Goal: Task Accomplishment & Management: Complete application form

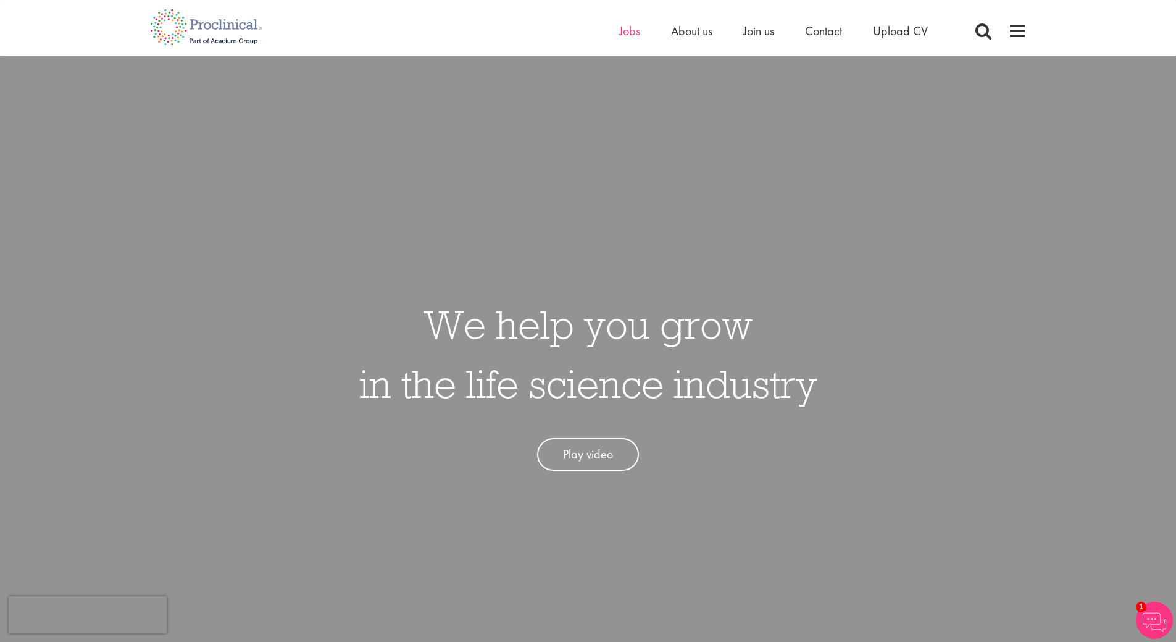
drag, startPoint x: 606, startPoint y: 31, endPoint x: 620, endPoint y: 32, distance: 14.2
click at [609, 32] on div "Home Jobs About us Join us Contact Upload CV" at bounding box center [584, 23] width 886 height 46
click at [636, 31] on span "Jobs" at bounding box center [629, 31] width 21 height 16
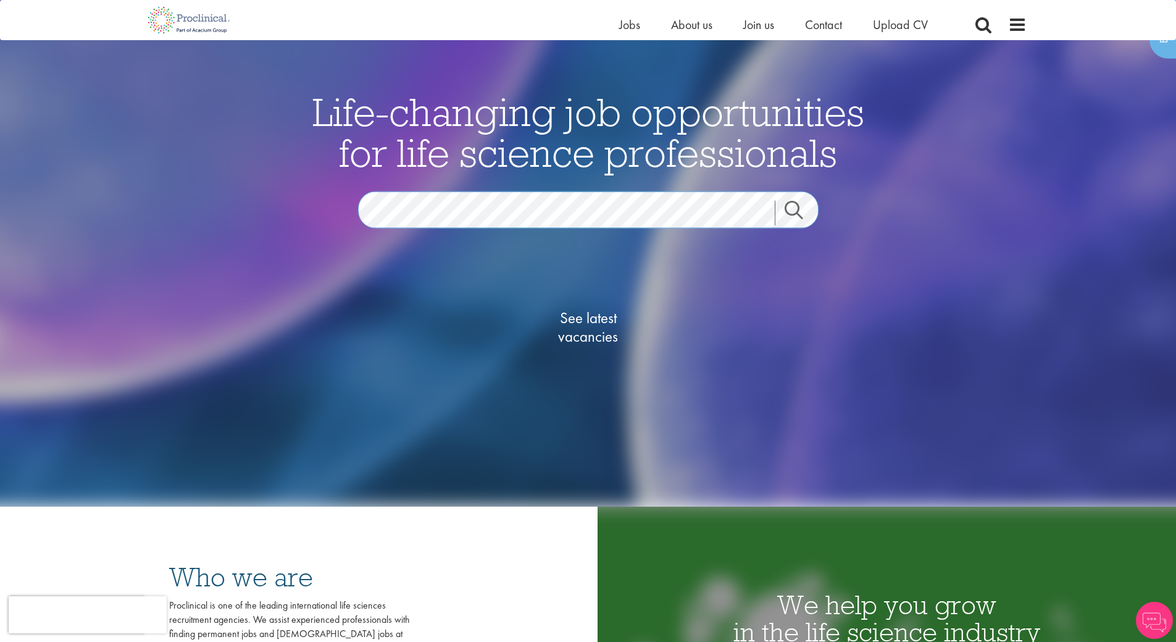
scroll to position [123, 0]
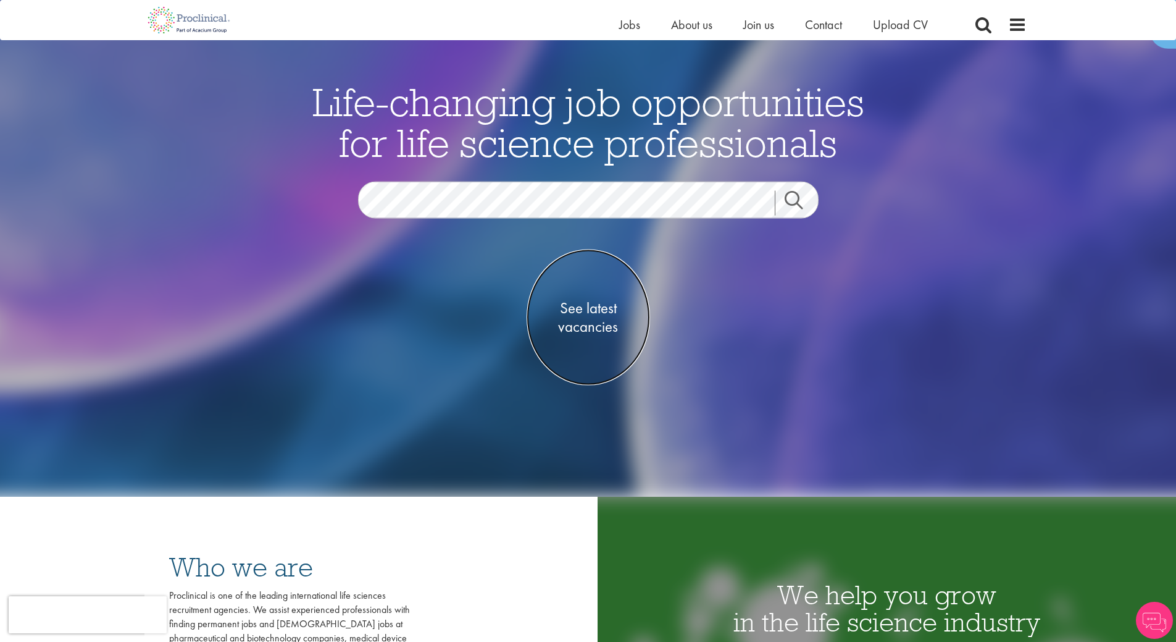
click at [605, 322] on span "See latest vacancies" at bounding box center [588, 317] width 123 height 37
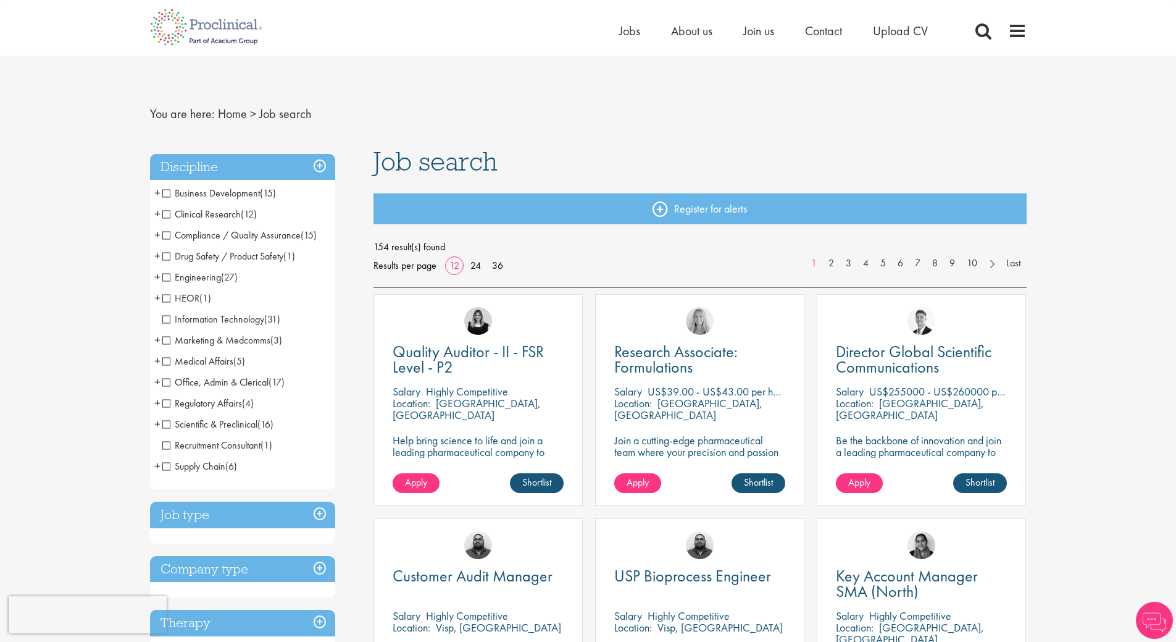
click at [165, 218] on span "Clinical Research" at bounding box center [201, 213] width 78 height 13
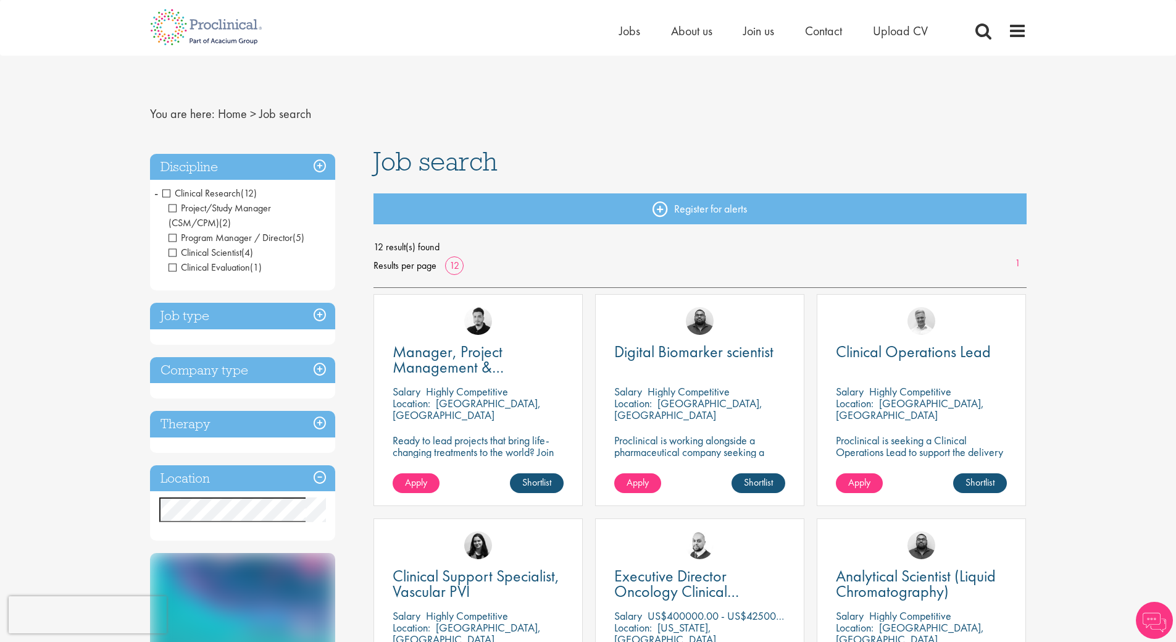
click at [164, 193] on span "Clinical Research" at bounding box center [201, 192] width 78 height 13
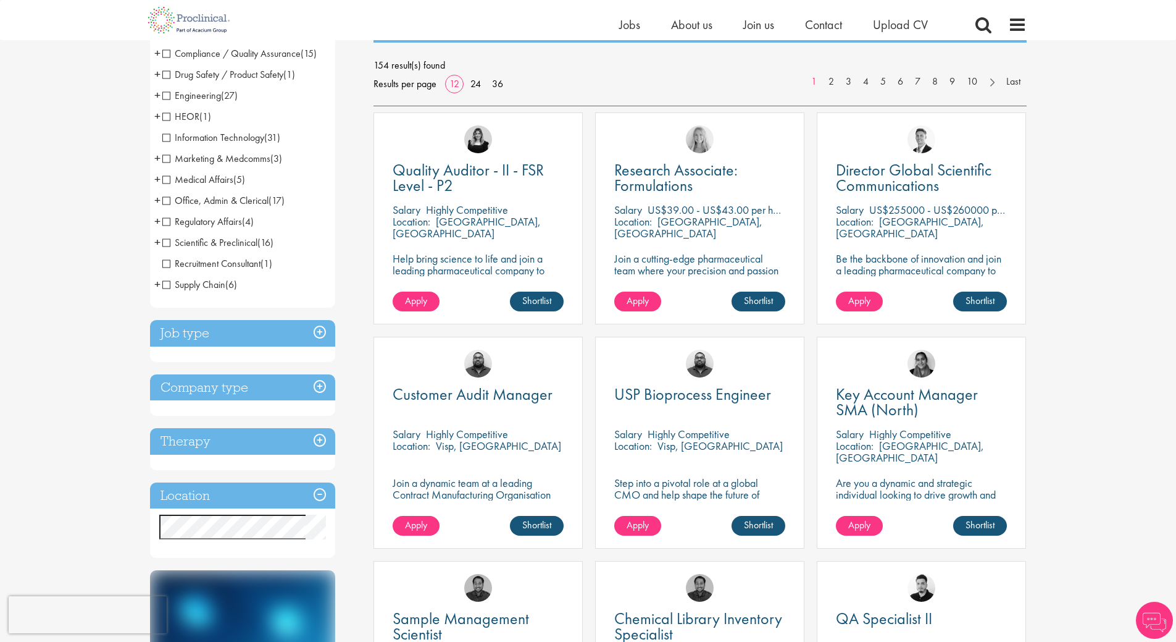
scroll to position [185, 0]
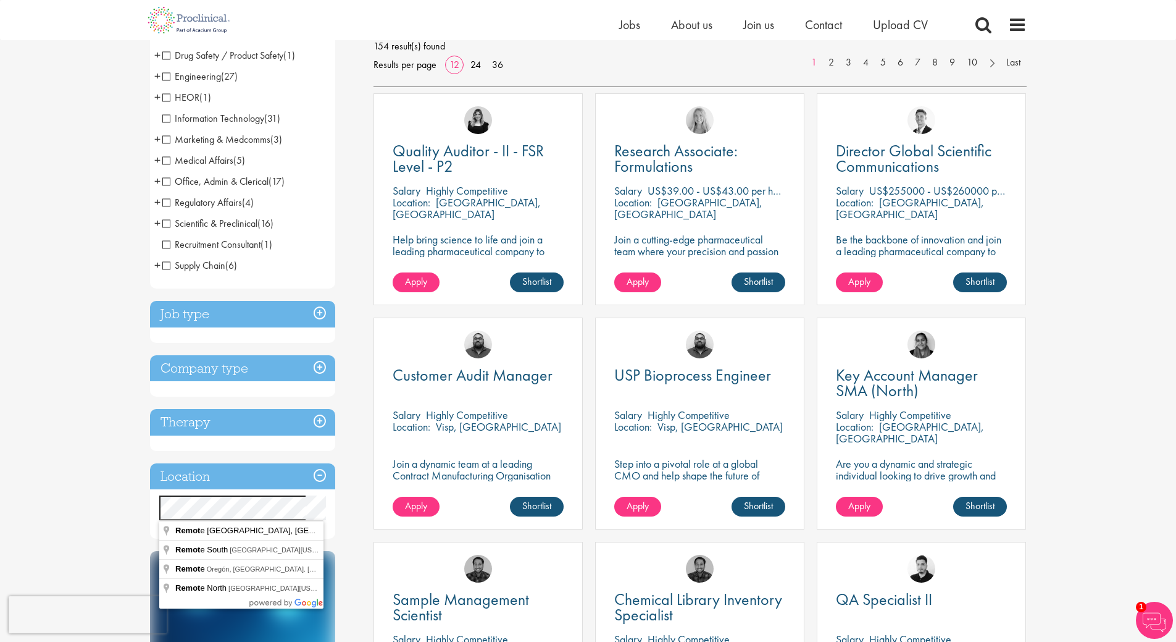
click at [73, 484] on div "You are here: Home > Job search Discipline Business Development (15) - + Licens…" at bounding box center [588, 621] width 1176 height 1612
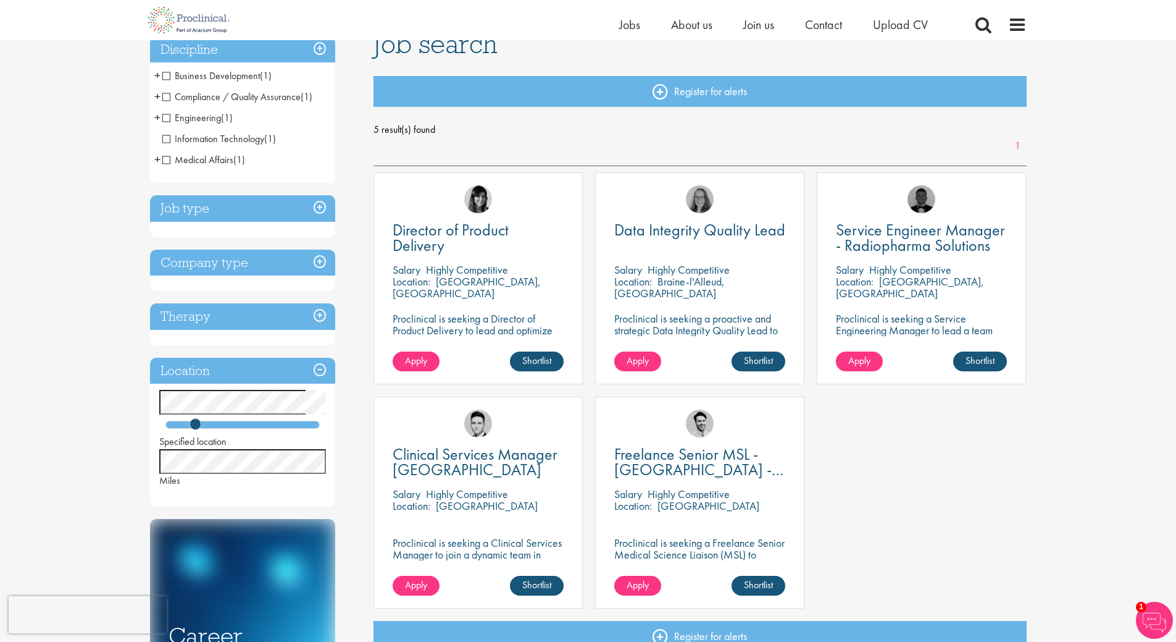
scroll to position [123, 0]
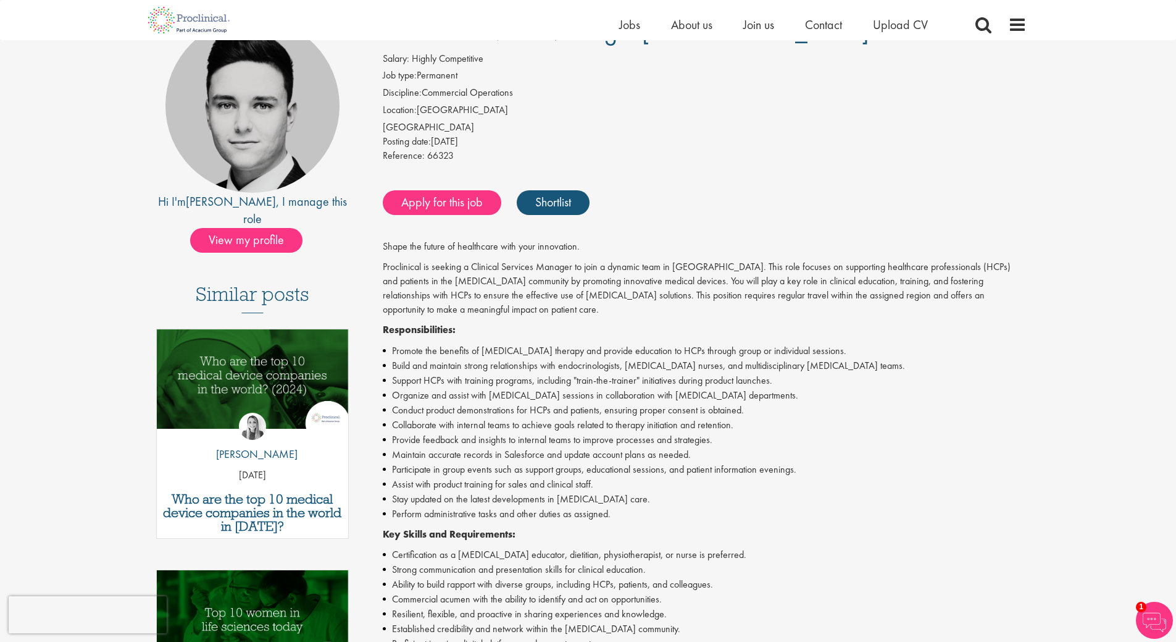
scroll to position [123, 0]
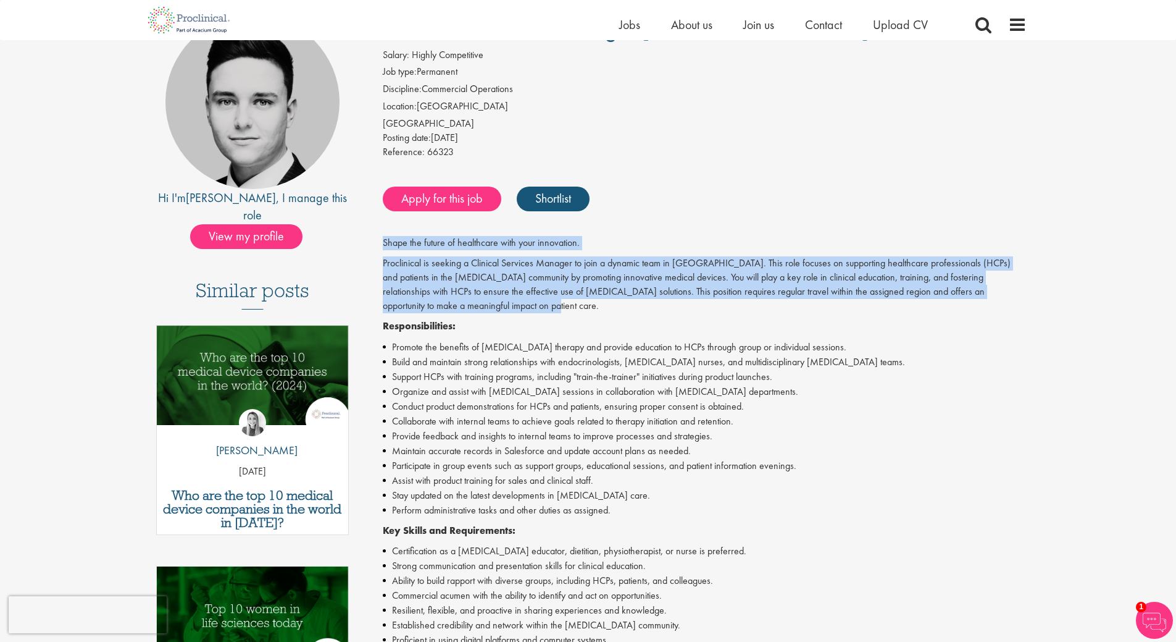
drag, startPoint x: 384, startPoint y: 244, endPoint x: 1042, endPoint y: 305, distance: 661.0
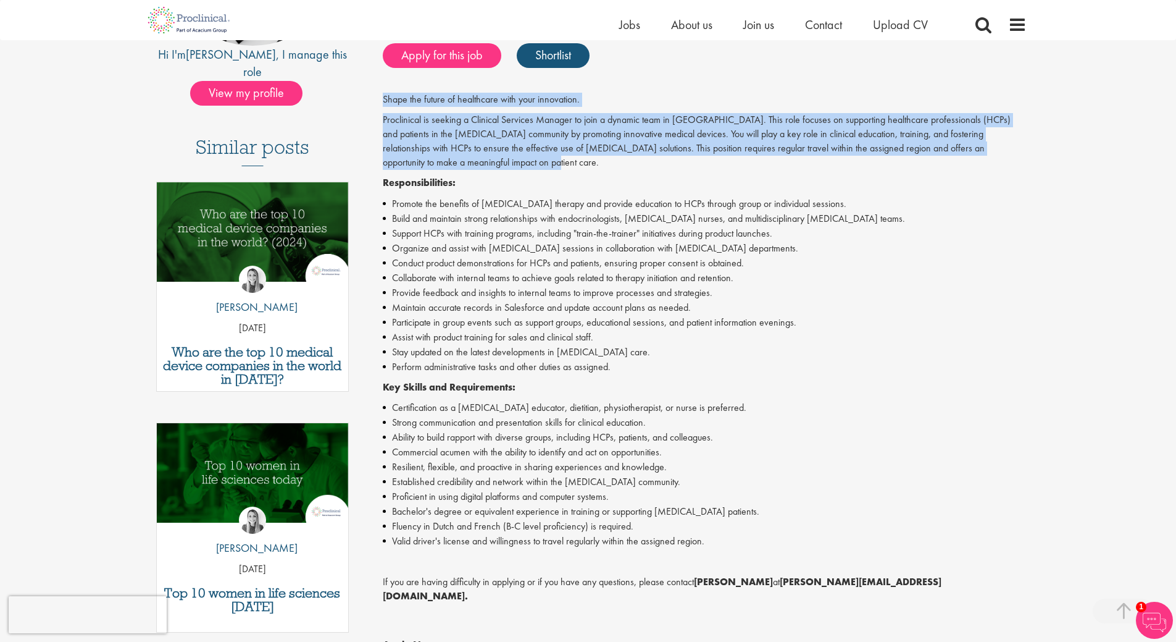
scroll to position [309, 0]
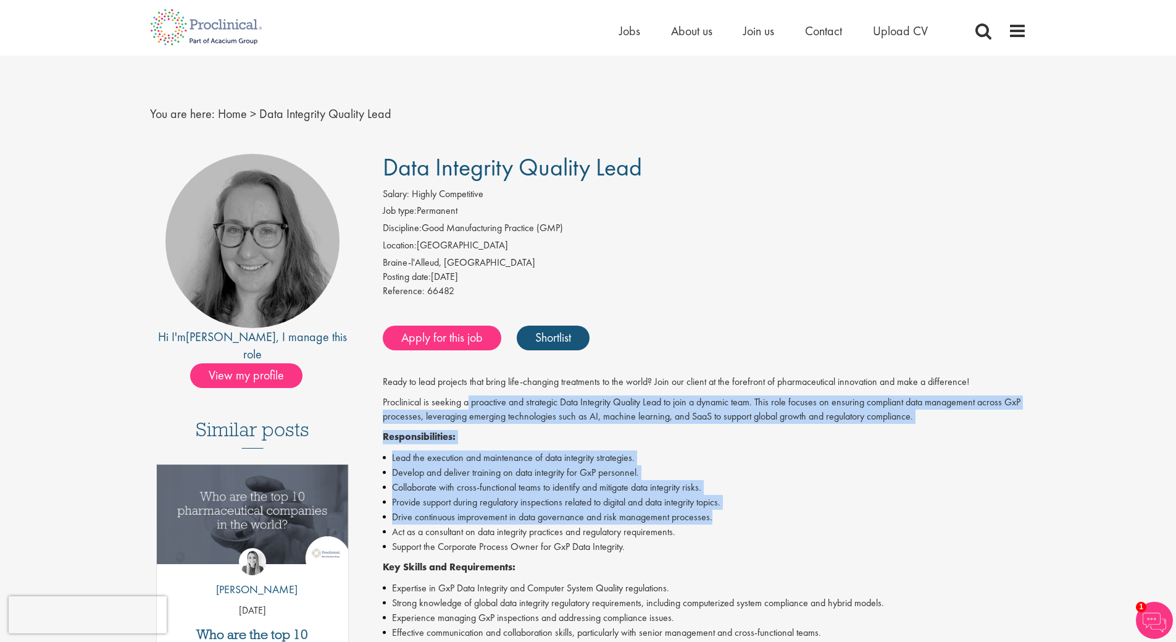
drag, startPoint x: 466, startPoint y: 403, endPoint x: 1088, endPoint y: 523, distance: 633.2
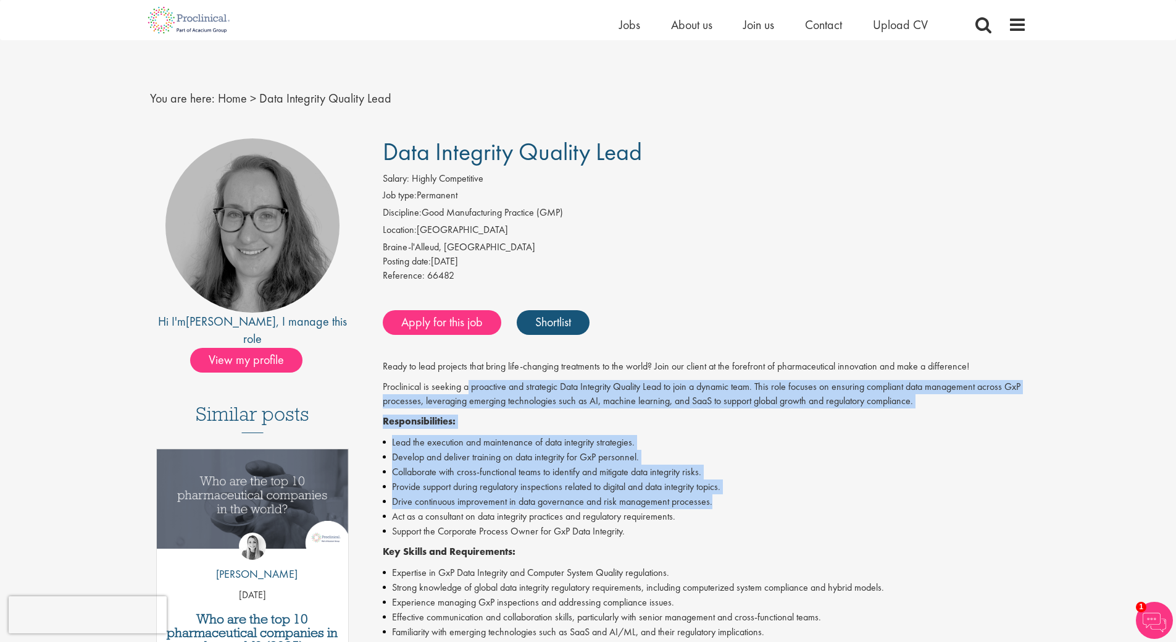
scroll to position [123, 0]
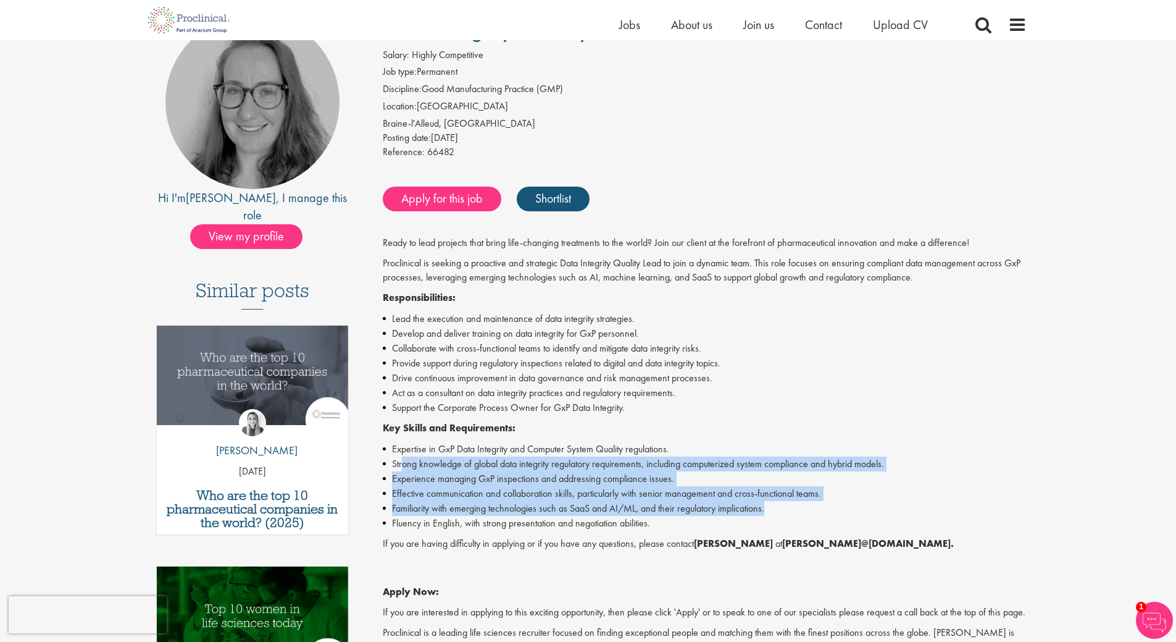
drag, startPoint x: 404, startPoint y: 456, endPoint x: 802, endPoint y: 512, distance: 401.6
click at [802, 512] on ul "Expertise in GxP Data Integrity and Computer System Quality regulations. Strong…" at bounding box center [705, 485] width 644 height 89
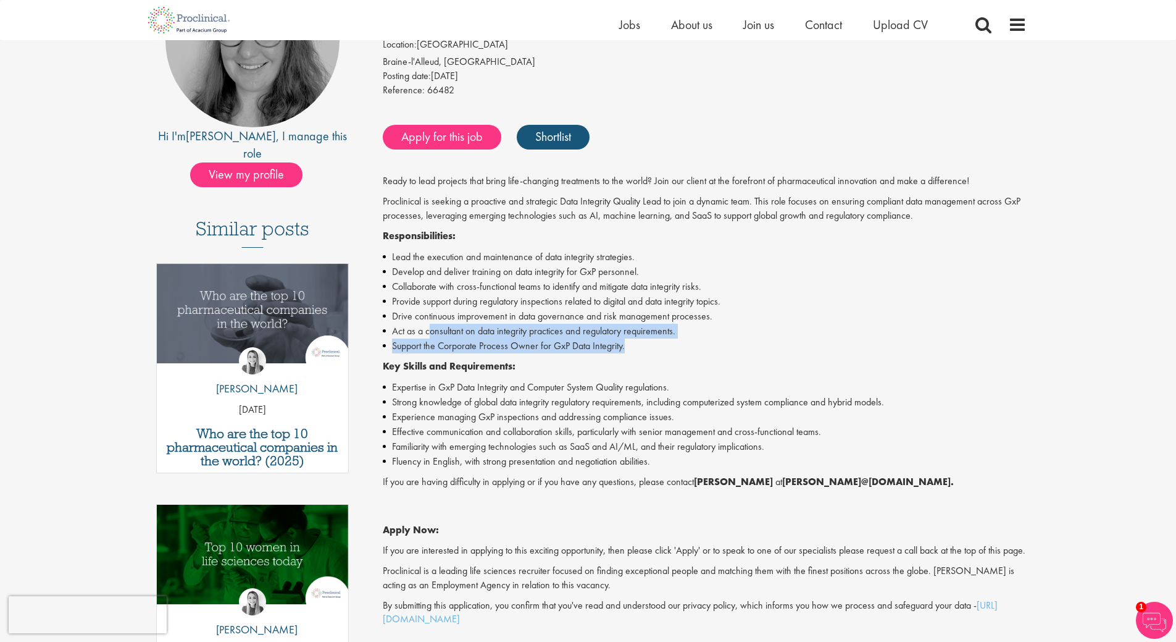
drag, startPoint x: 430, startPoint y: 331, endPoint x: 654, endPoint y: 347, distance: 224.1
click at [654, 347] on ul "Lead the execution and maintenance of data integrity strategies. Develop and de…" at bounding box center [705, 301] width 644 height 104
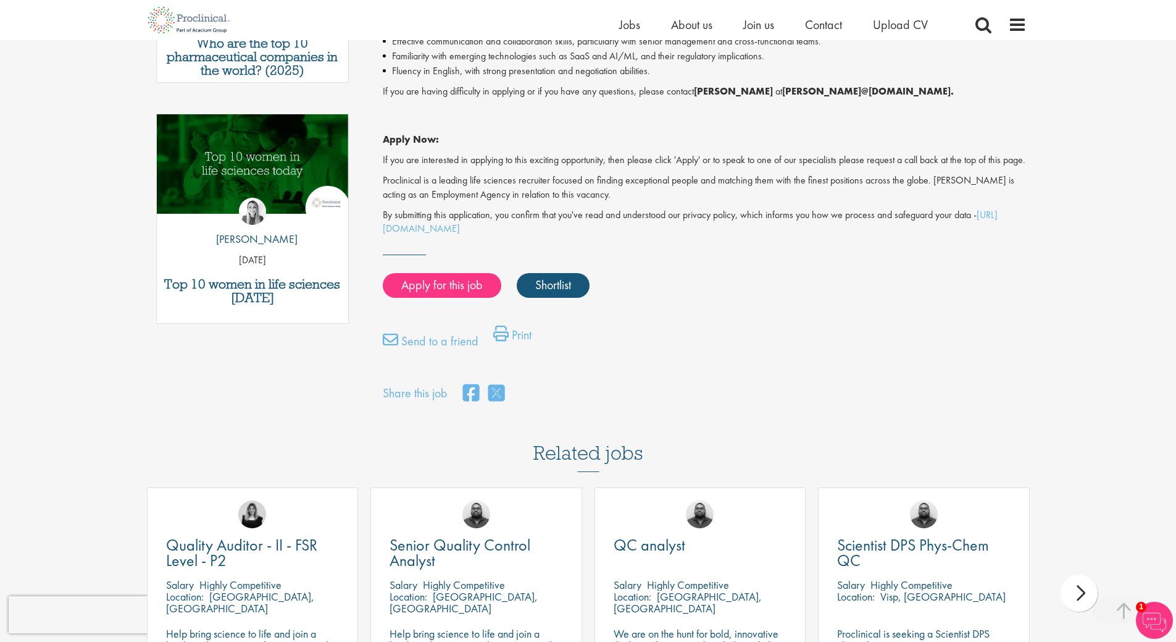
scroll to position [617, 0]
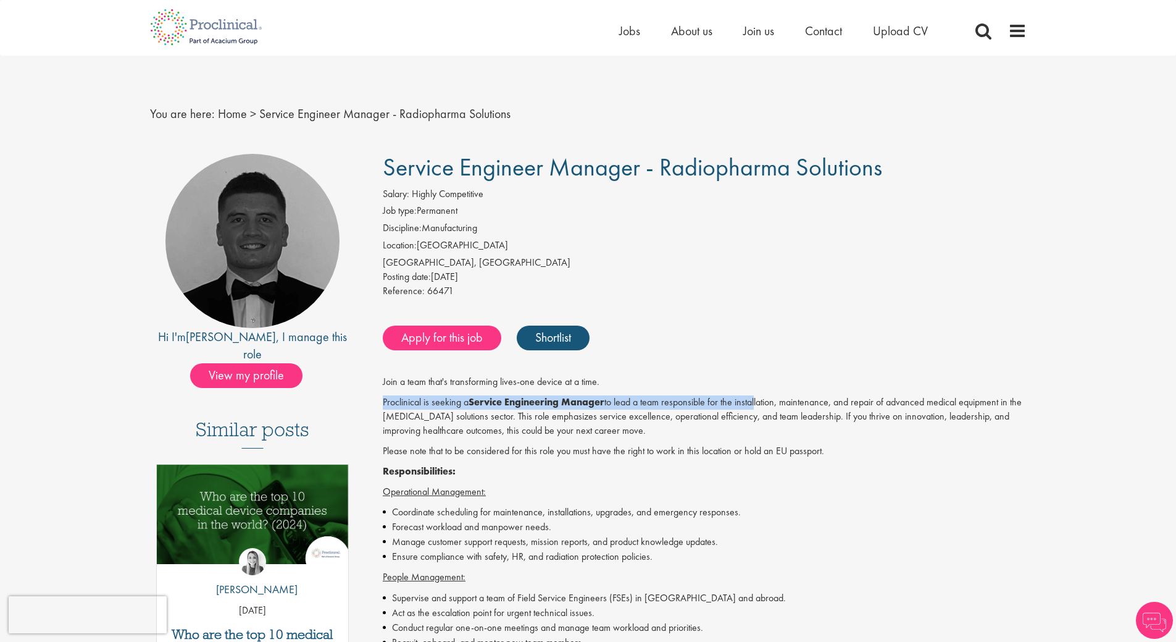
drag, startPoint x: 382, startPoint y: 399, endPoint x: 775, endPoint y: 430, distance: 393.9
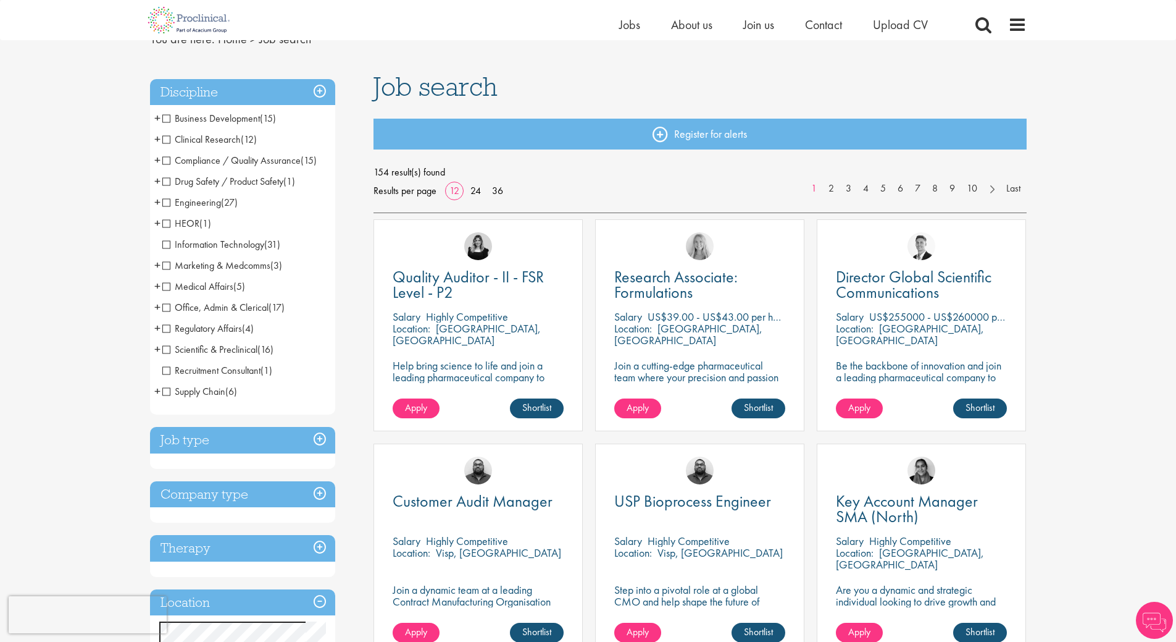
scroll to position [247, 0]
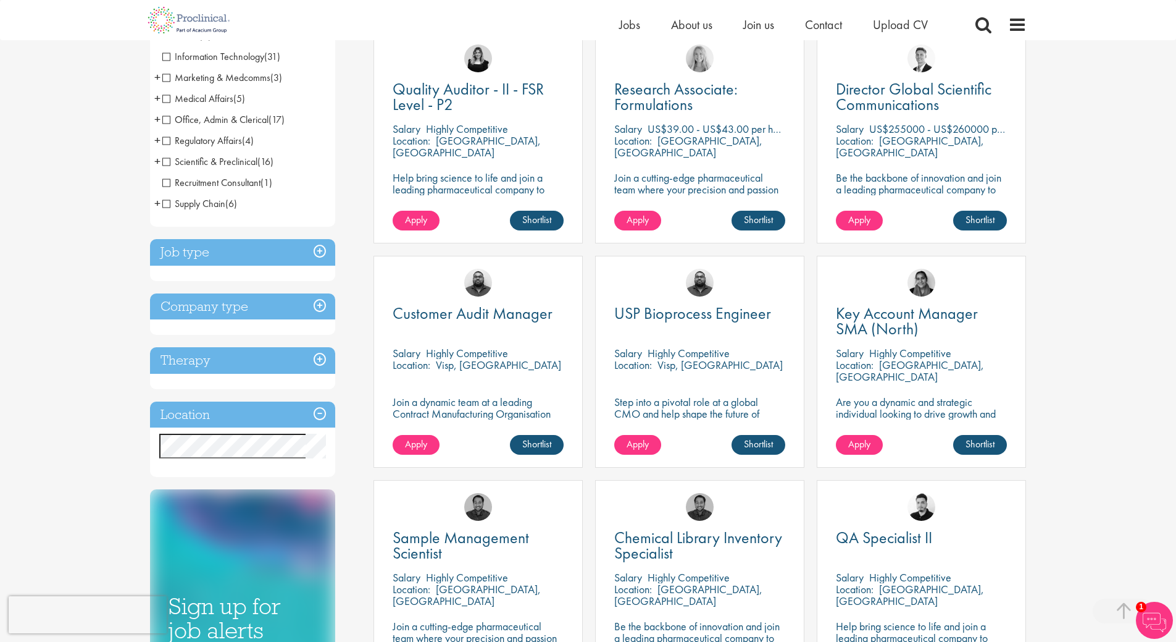
click at [62, 360] on div "You are here: Home > Job search Discipline Business Development (15) - + Licens…" at bounding box center [588, 559] width 1176 height 1612
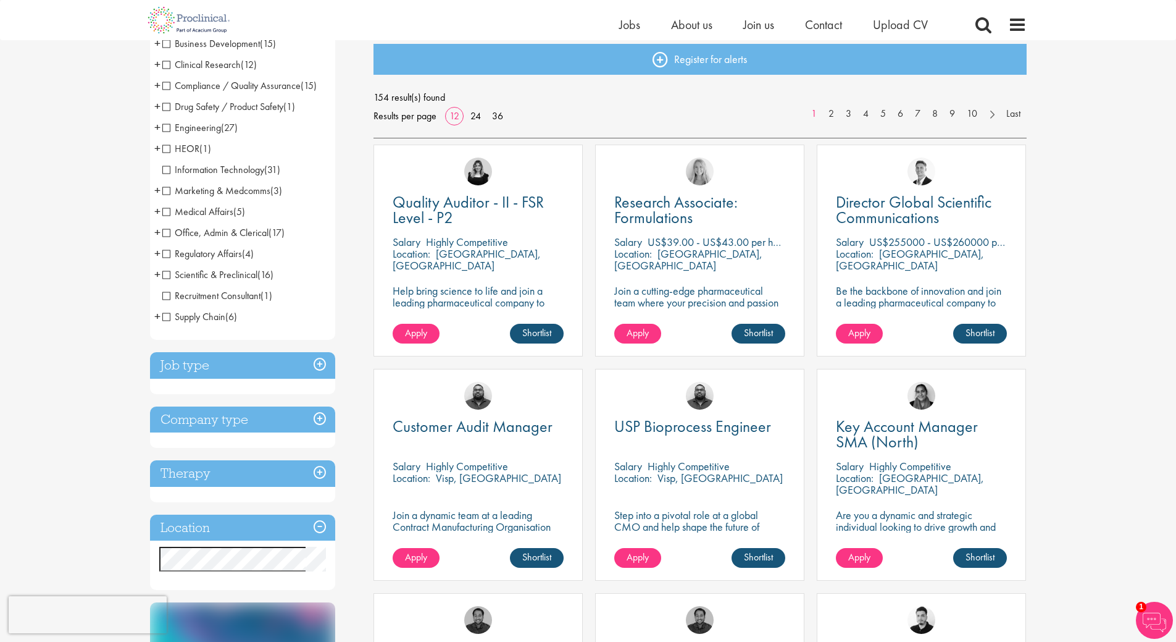
scroll to position [0, 0]
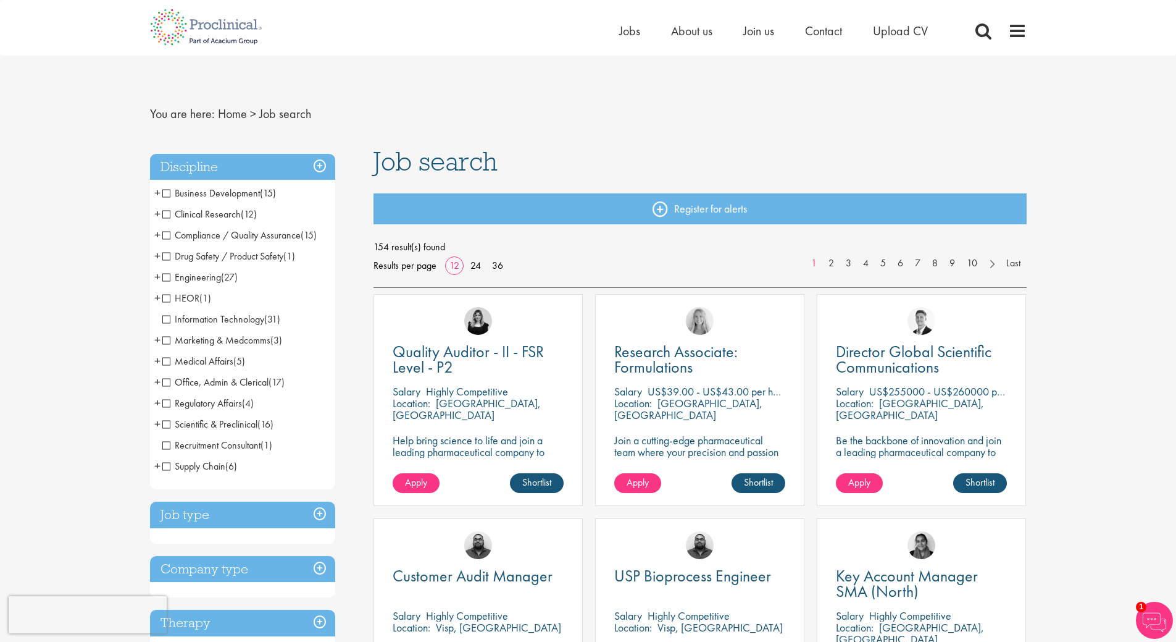
click at [170, 215] on span "Clinical Research" at bounding box center [201, 213] width 78 height 13
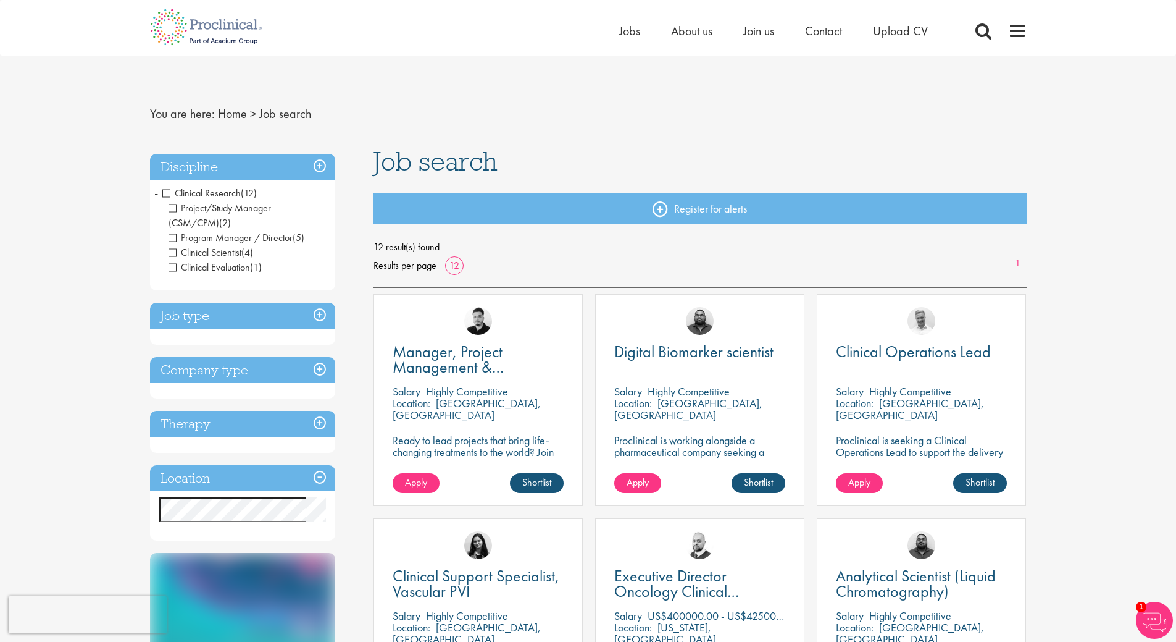
click at [163, 192] on span "Clinical Research" at bounding box center [201, 192] width 78 height 13
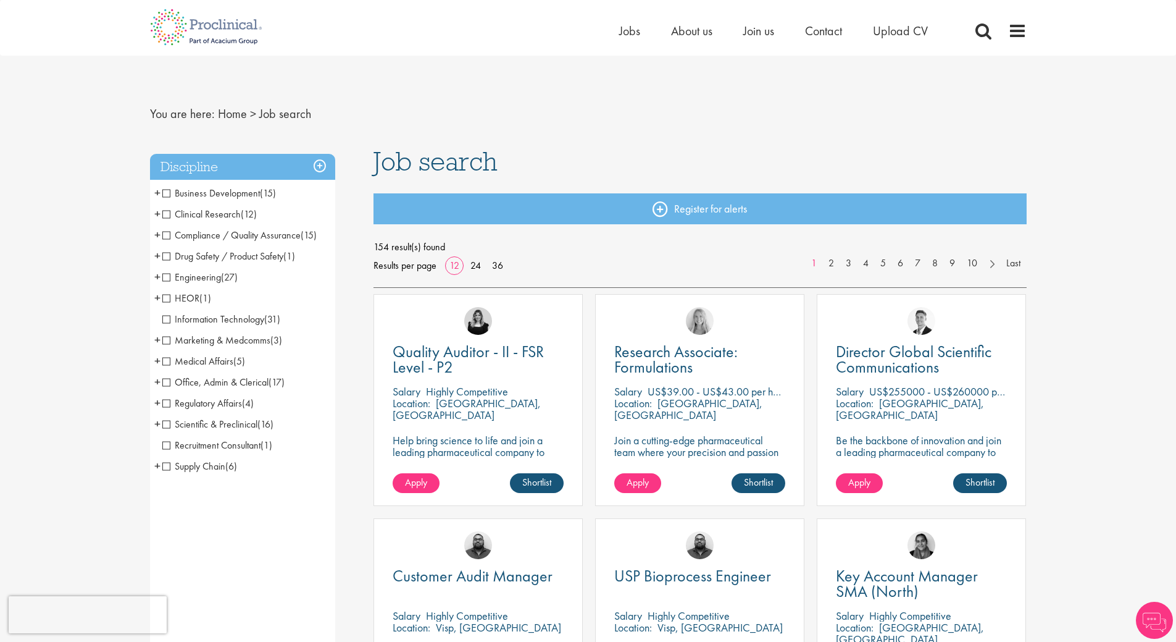
click at [240, 180] on div "Discipline Business Development (15) - + Licensing (2) Sales (5) Account Manage…" at bounding box center [242, 618] width 185 height 929
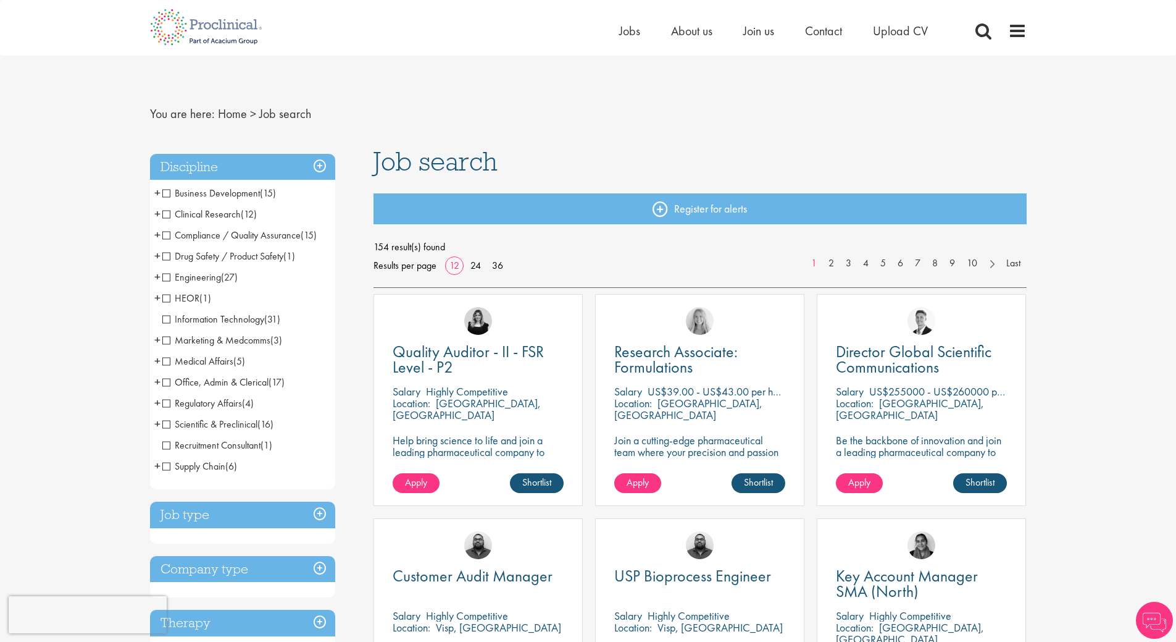
click at [169, 238] on span "Compliance / Quality Assurance" at bounding box center [231, 234] width 138 height 13
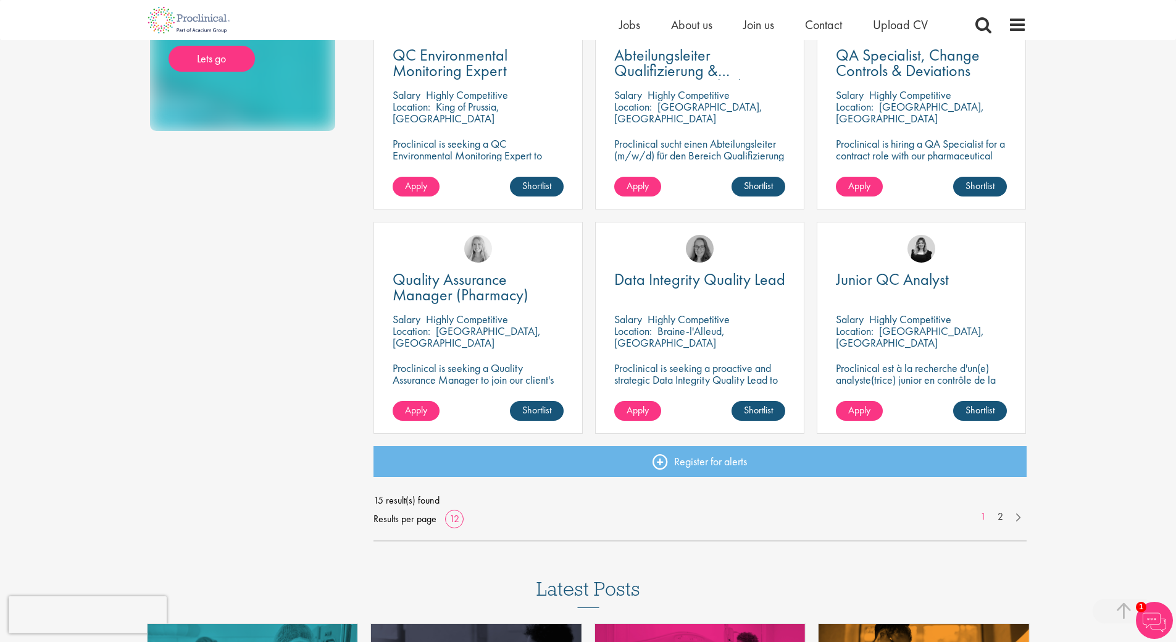
scroll to position [864, 0]
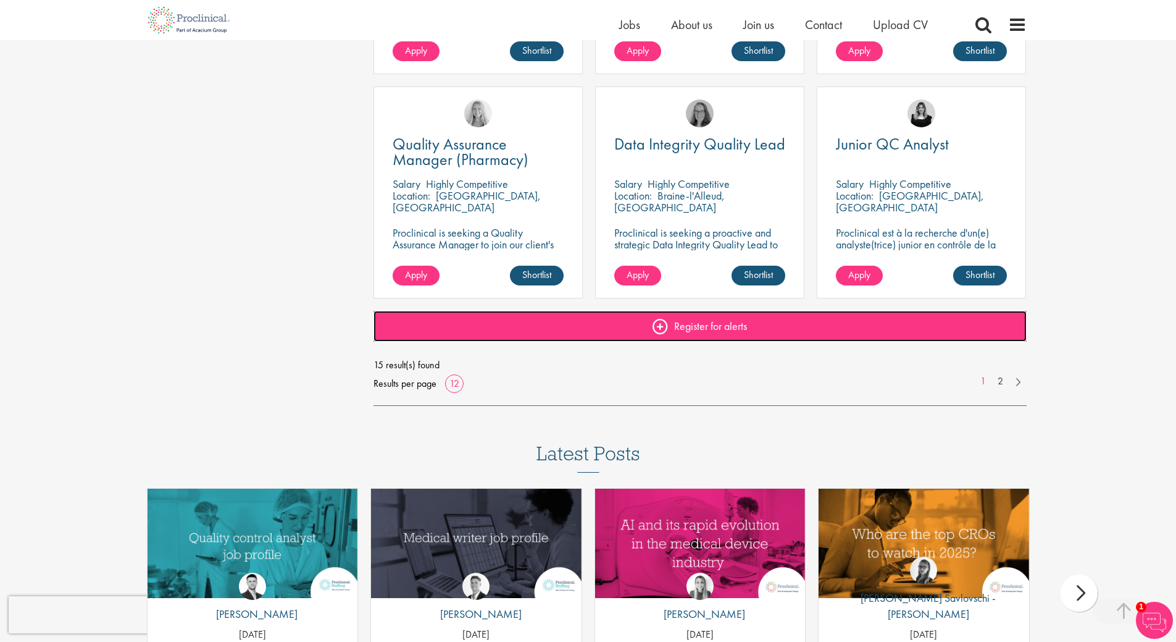
click at [722, 336] on link "Register for alerts" at bounding box center [700, 326] width 653 height 31
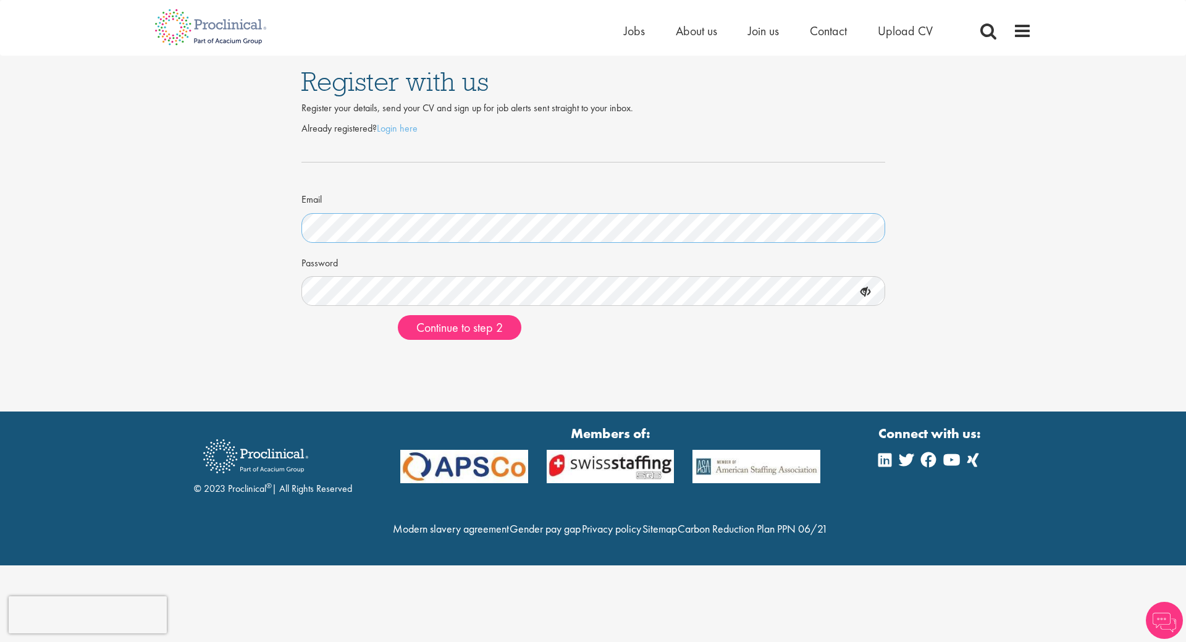
click at [57, 212] on div "Register with us Register your details, send your CV and sign up for job alerts…" at bounding box center [593, 203] width 1204 height 294
click at [327, 276] on div "Password" at bounding box center [592, 279] width 583 height 54
click at [435, 329] on span "Continue to step 2" at bounding box center [459, 327] width 86 height 16
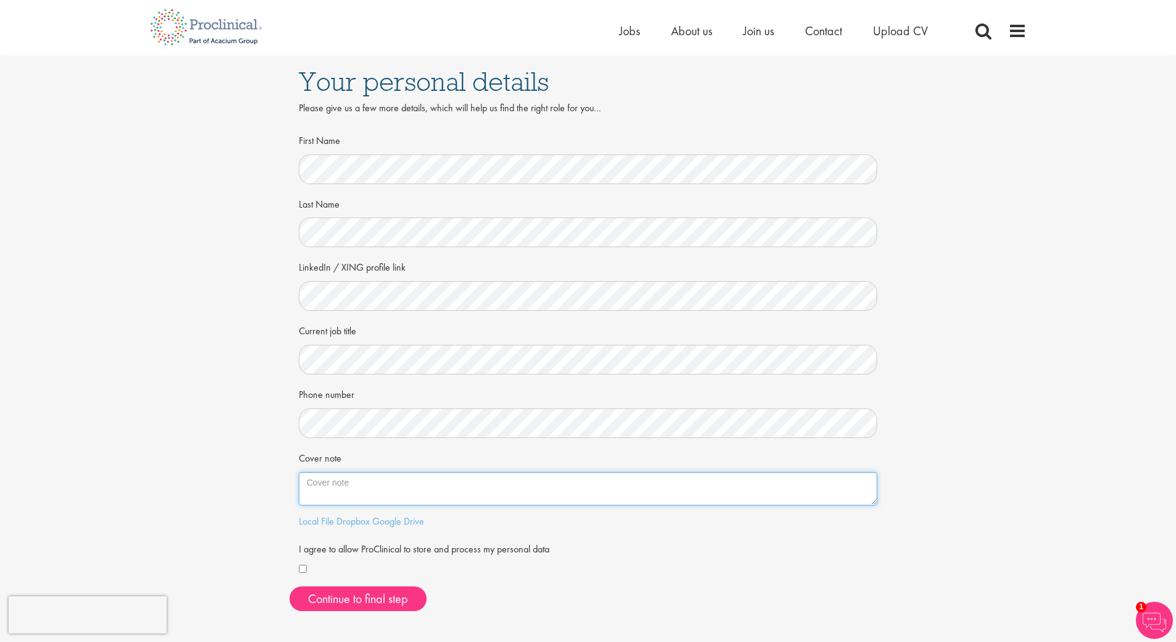
click at [358, 488] on textarea "Cover note" at bounding box center [588, 488] width 579 height 33
paste textarea "With over a decade of experience in clinical trials and quality management acro…"
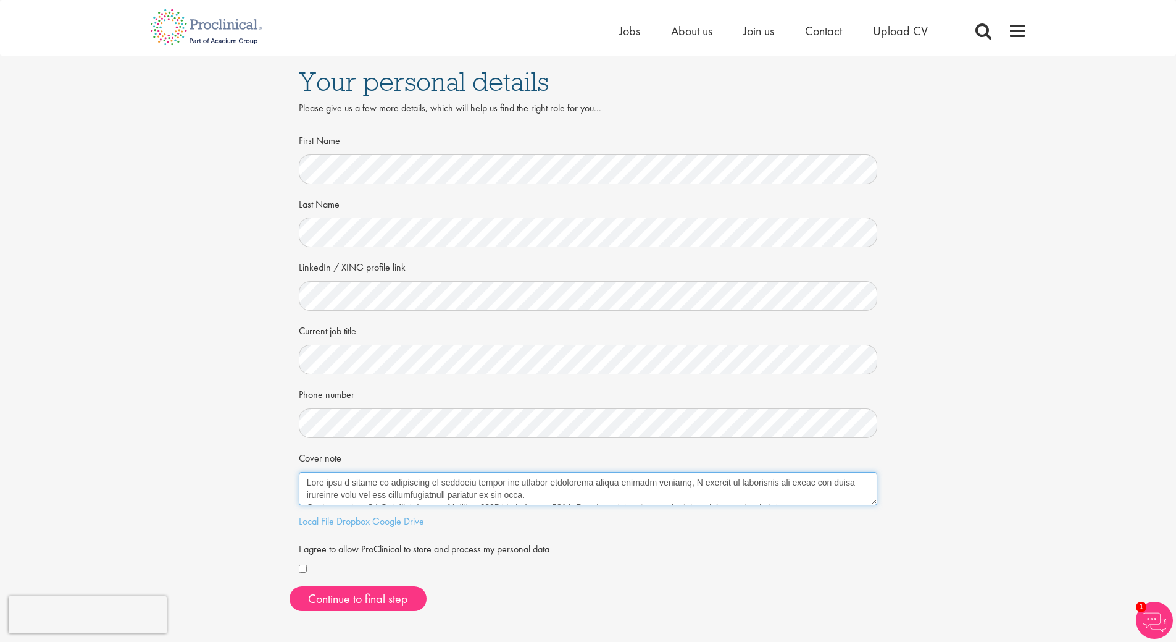
drag, startPoint x: 307, startPoint y: 483, endPoint x: 311, endPoint y: 474, distance: 9.4
click at [306, 480] on textarea "Cover note" at bounding box center [588, 488] width 579 height 33
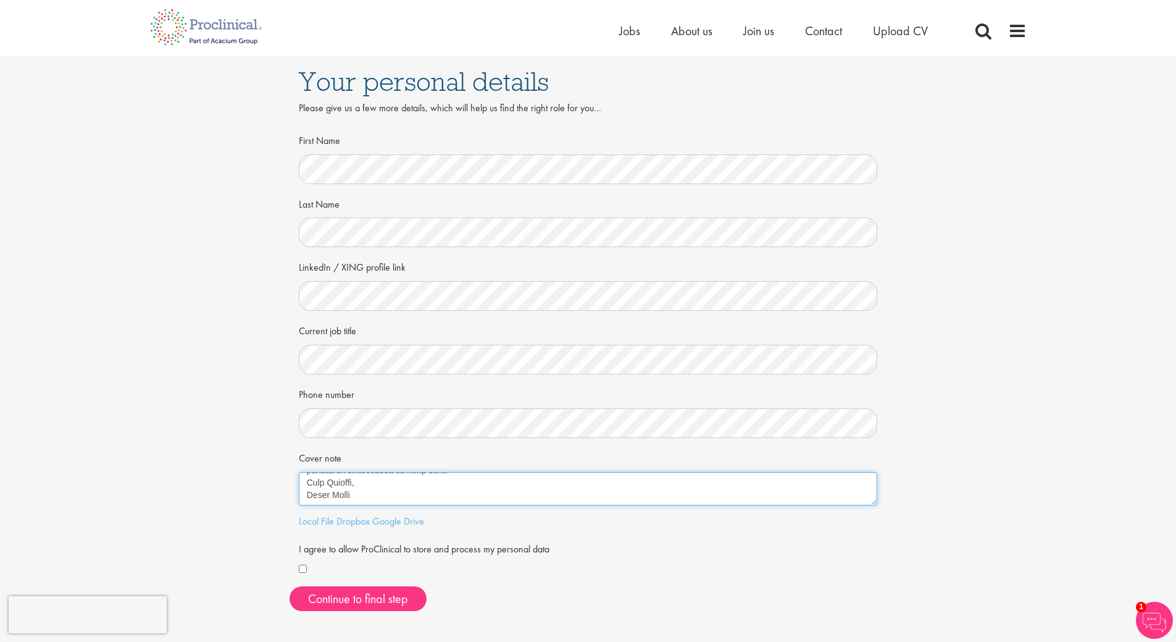
type textarea "Dear, With over a decade of experience in clinical trials and quality managemen…"
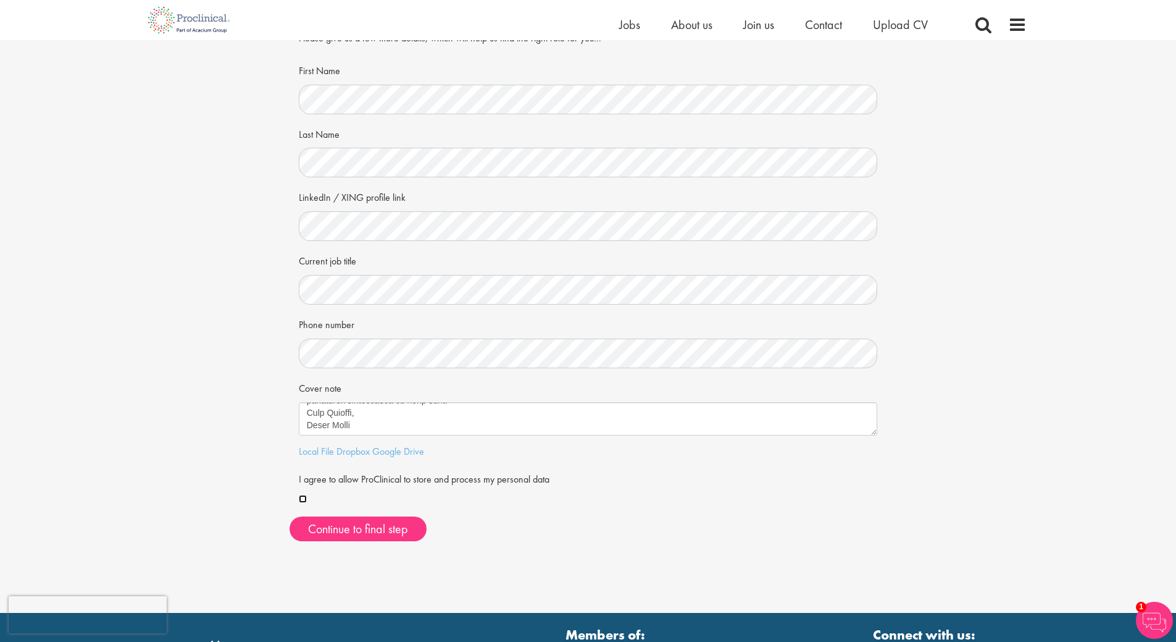
scroll to position [62, 0]
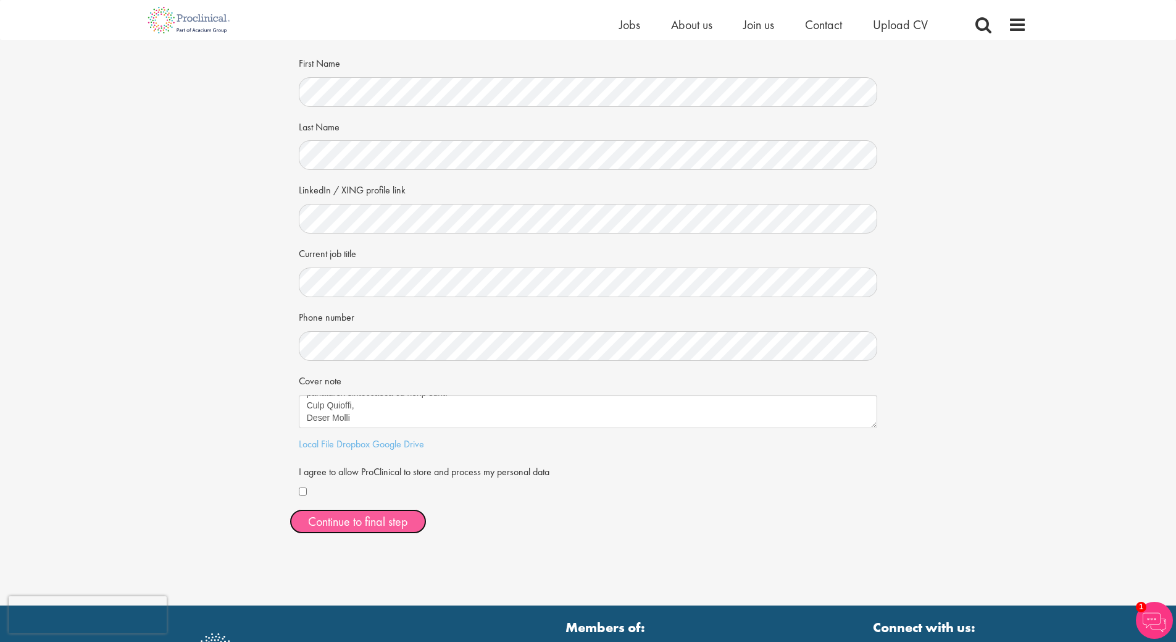
click at [374, 520] on button "Continue to final step" at bounding box center [358, 521] width 137 height 25
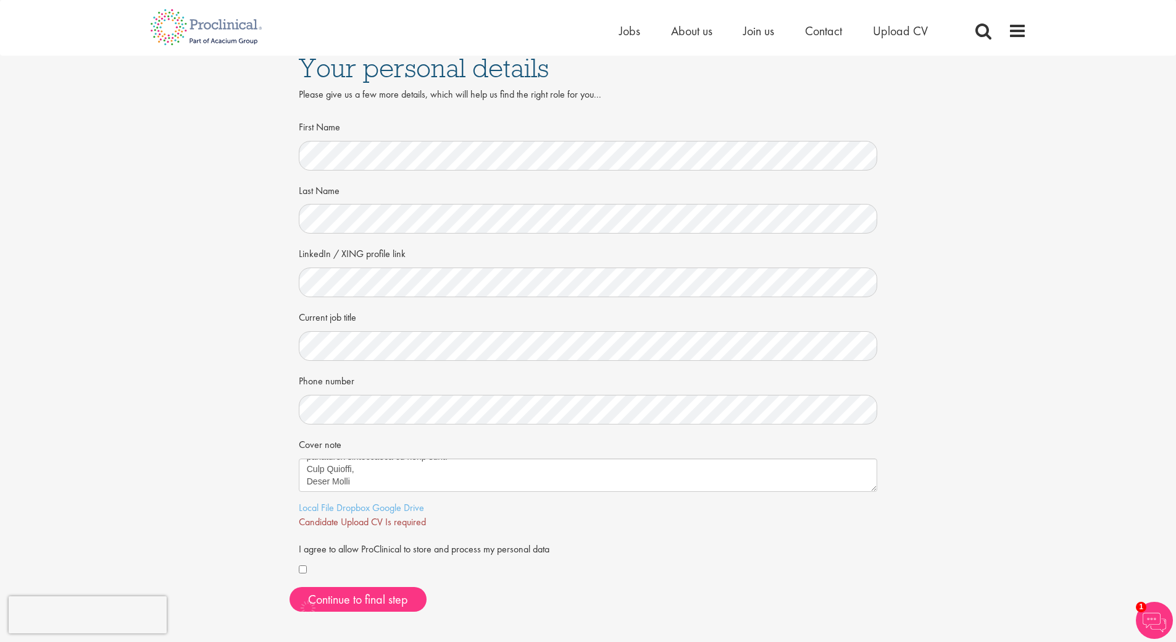
scroll to position [0, 0]
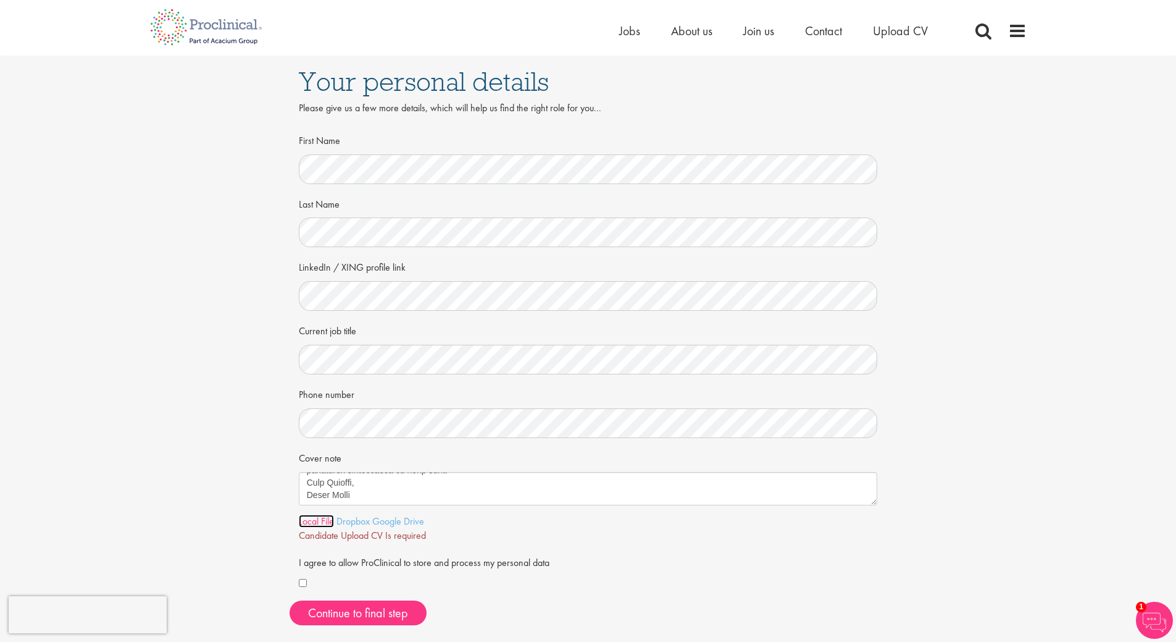
click at [309, 518] on link "Local File" at bounding box center [316, 520] width 35 height 13
click at [383, 618] on span "Continue to final step" at bounding box center [358, 612] width 100 height 16
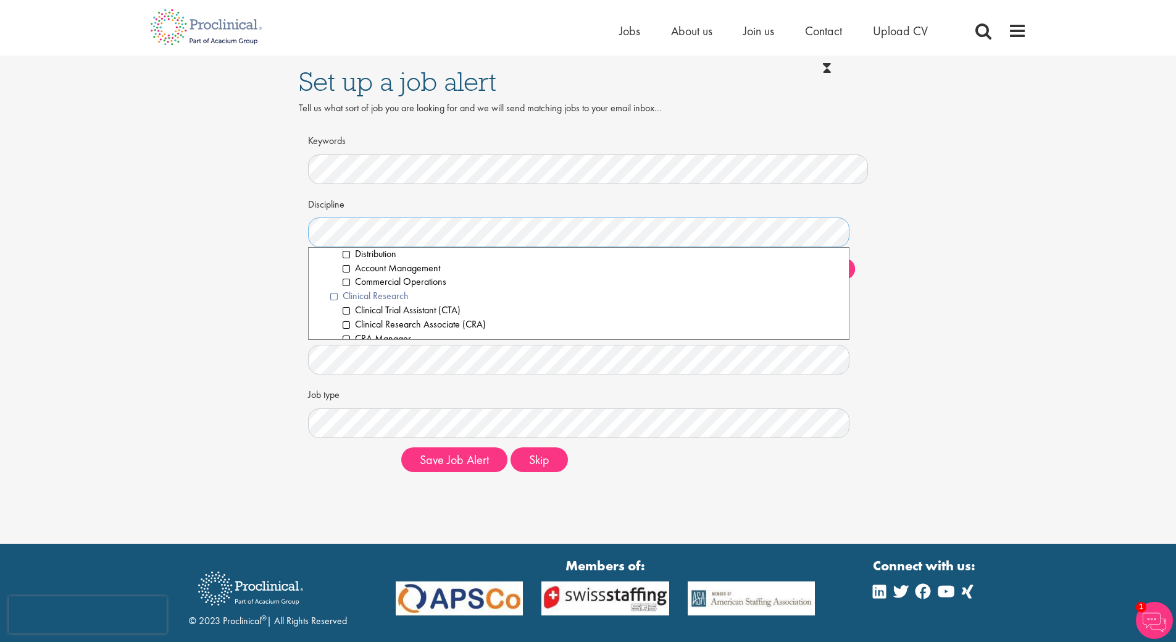
scroll to position [309, 0]
click at [347, 251] on li "Clinical Trial Assistant (CTA)" at bounding box center [592, 248] width 498 height 14
click at [346, 293] on li "Project/Study Manager (CSM/CPM)" at bounding box center [592, 291] width 498 height 14
click at [343, 309] on li "Good Manufacturing Practice (GMP)" at bounding box center [592, 308] width 498 height 14
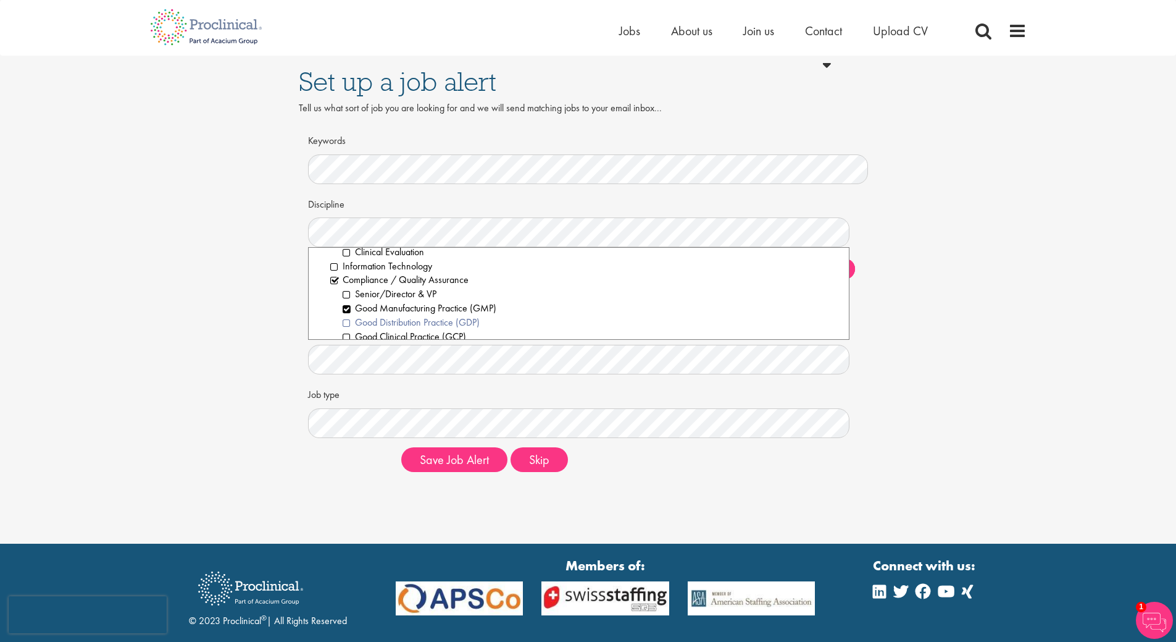
click at [343, 320] on li "Good Distribution Practice (GDP)" at bounding box center [592, 323] width 498 height 14
click at [349, 278] on li "Good Clinical Practice (GCP)" at bounding box center [592, 275] width 498 height 14
click at [345, 304] on li "Good Pharmacovigilance Practice (GVP)" at bounding box center [592, 303] width 498 height 14
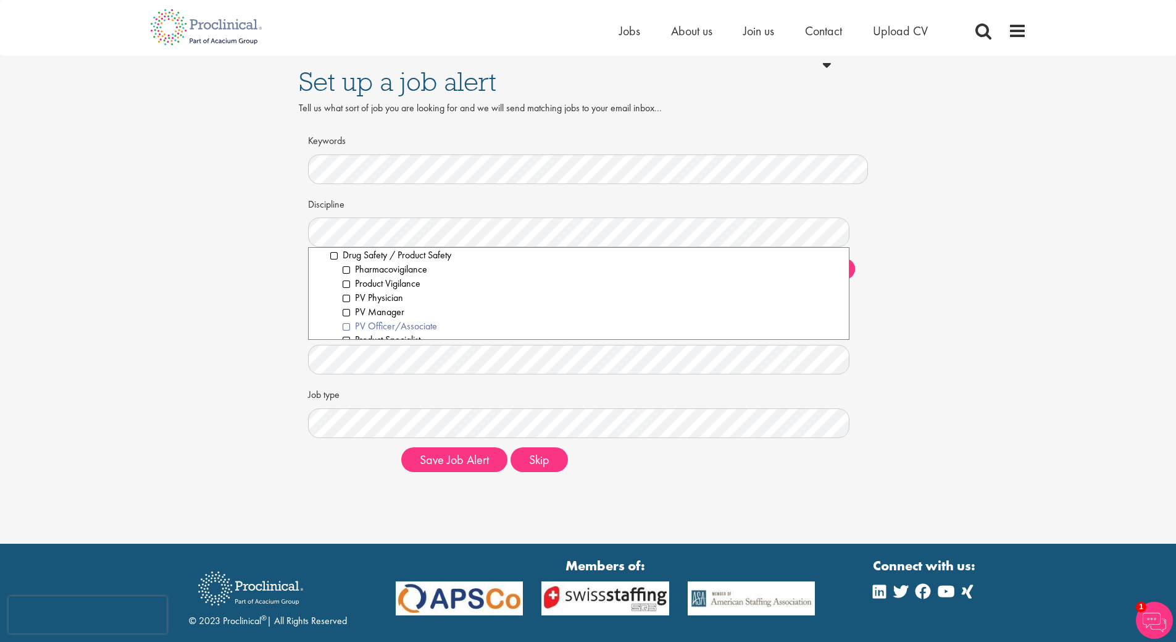
click at [348, 324] on li "PV Officer/Associate" at bounding box center [592, 326] width 498 height 14
click at [345, 272] on li "Pharmacovigilance" at bounding box center [592, 269] width 498 height 14
click at [343, 264] on li "Project Management" at bounding box center [592, 262] width 498 height 14
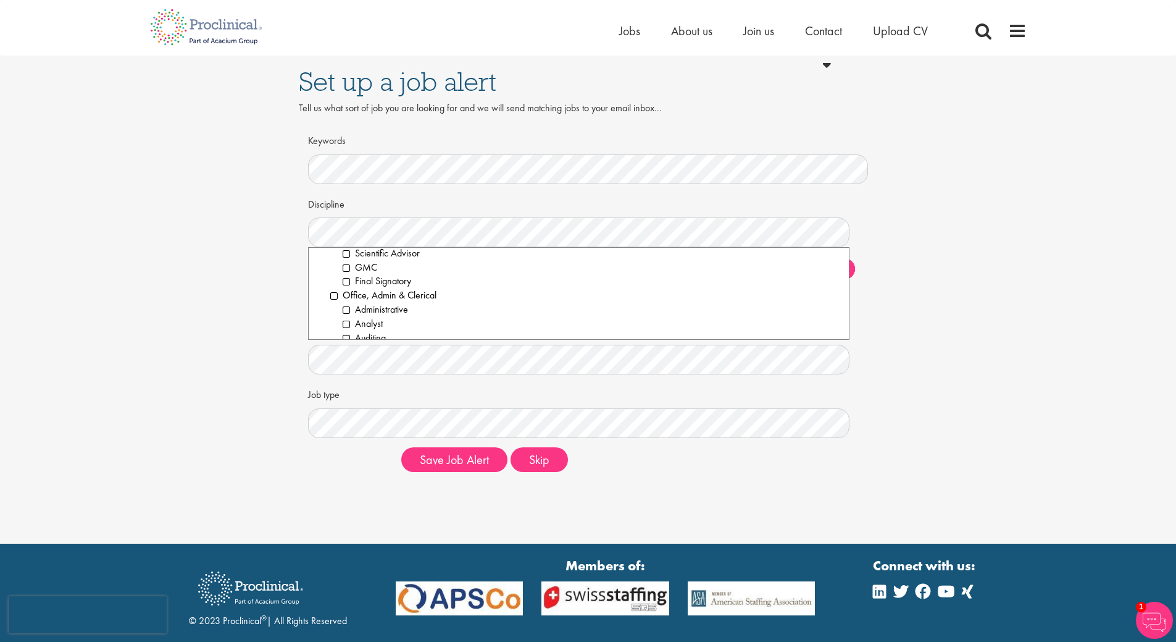
click at [331, 296] on li "Office, Admin & Clerical" at bounding box center [585, 295] width 510 height 14
click at [341, 303] on ol "Administrative Analyst Auditing General Management Finance Human Resources Proj…" at bounding box center [585, 311] width 510 height 141
click at [351, 302] on li "Finance" at bounding box center [592, 305] width 498 height 14
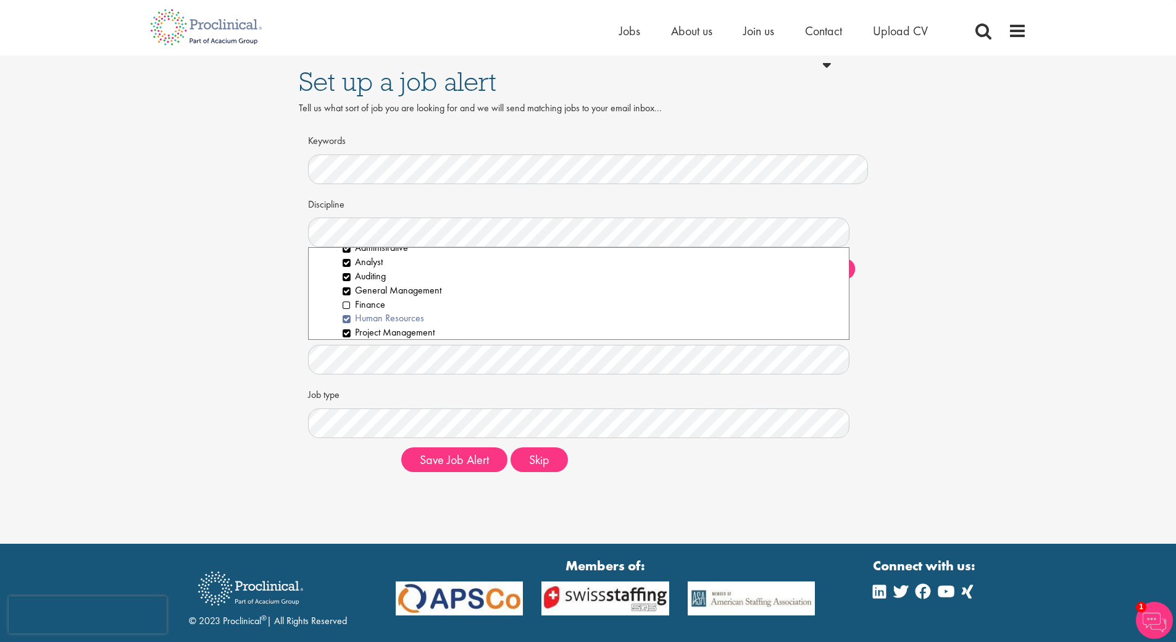
click at [345, 317] on li "Human Resources" at bounding box center [592, 318] width 498 height 14
click at [344, 291] on li "General Management" at bounding box center [592, 290] width 498 height 14
click at [345, 298] on li "Talent Acquistion and Legal" at bounding box center [592, 299] width 498 height 14
click at [347, 282] on li "Procurement" at bounding box center [592, 285] width 498 height 14
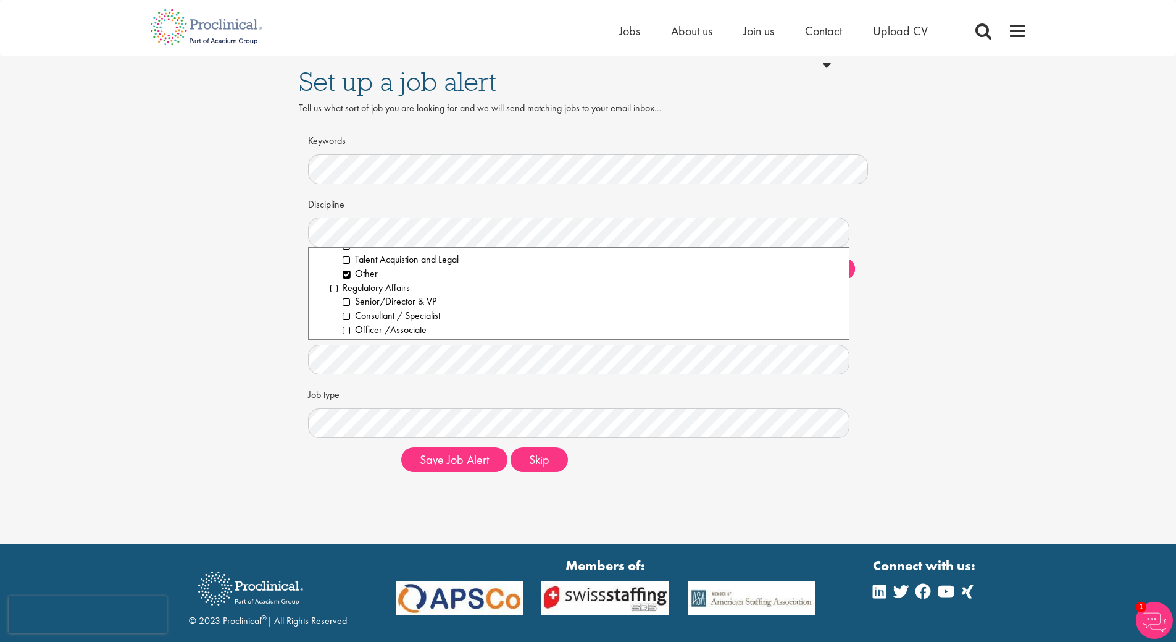
scroll to position [1420, 0]
click at [347, 295] on li "Consultant / Specialist" at bounding box center [592, 293] width 498 height 14
click at [343, 308] on li "Officer /Associate" at bounding box center [592, 308] width 498 height 14
click at [344, 300] on li "Operations" at bounding box center [592, 303] width 498 height 14
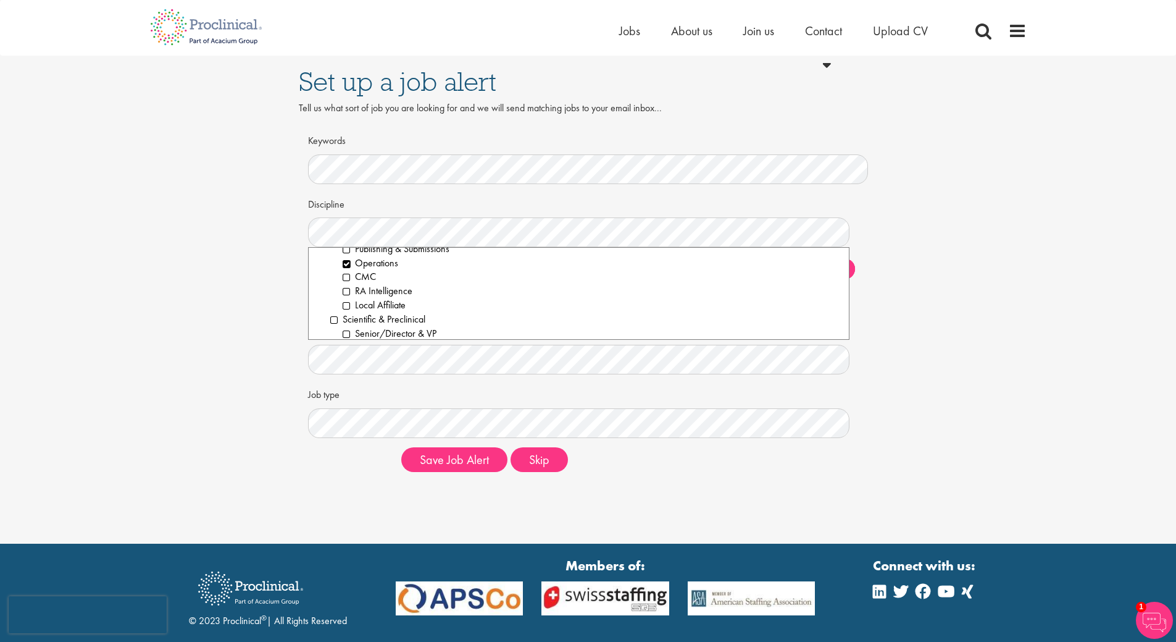
scroll to position [1544, 0]
click at [346, 256] on li "CMC" at bounding box center [592, 255] width 498 height 14
click at [345, 276] on li "Supply Chain" at bounding box center [592, 276] width 498 height 14
click at [343, 318] on li "Logistics" at bounding box center [592, 318] width 498 height 14
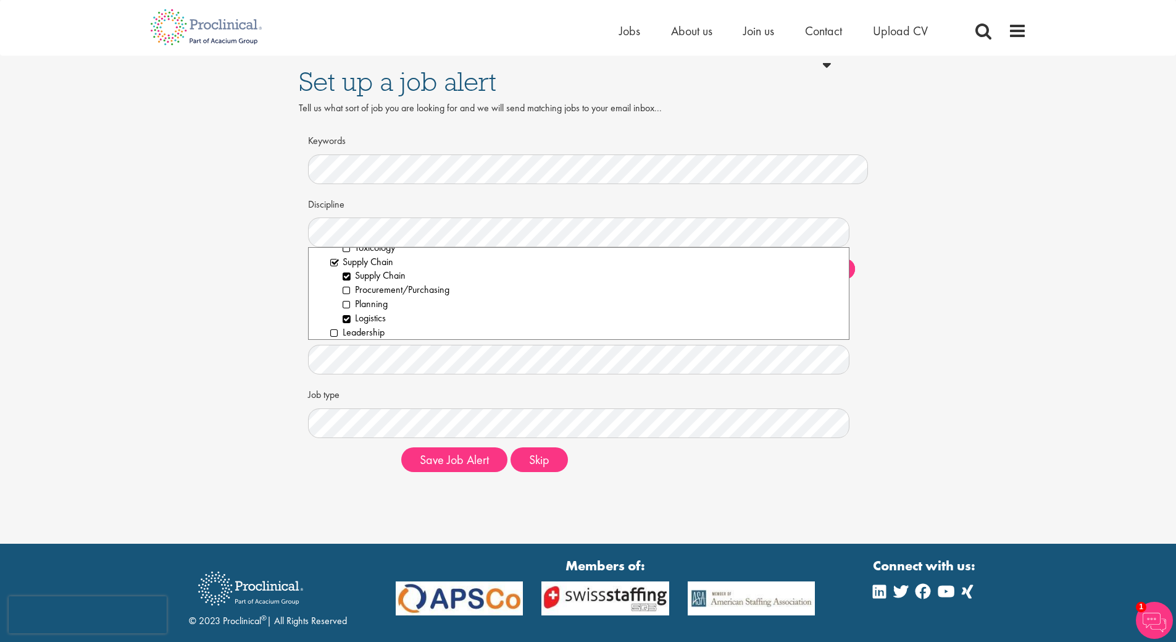
scroll to position [1797, 0]
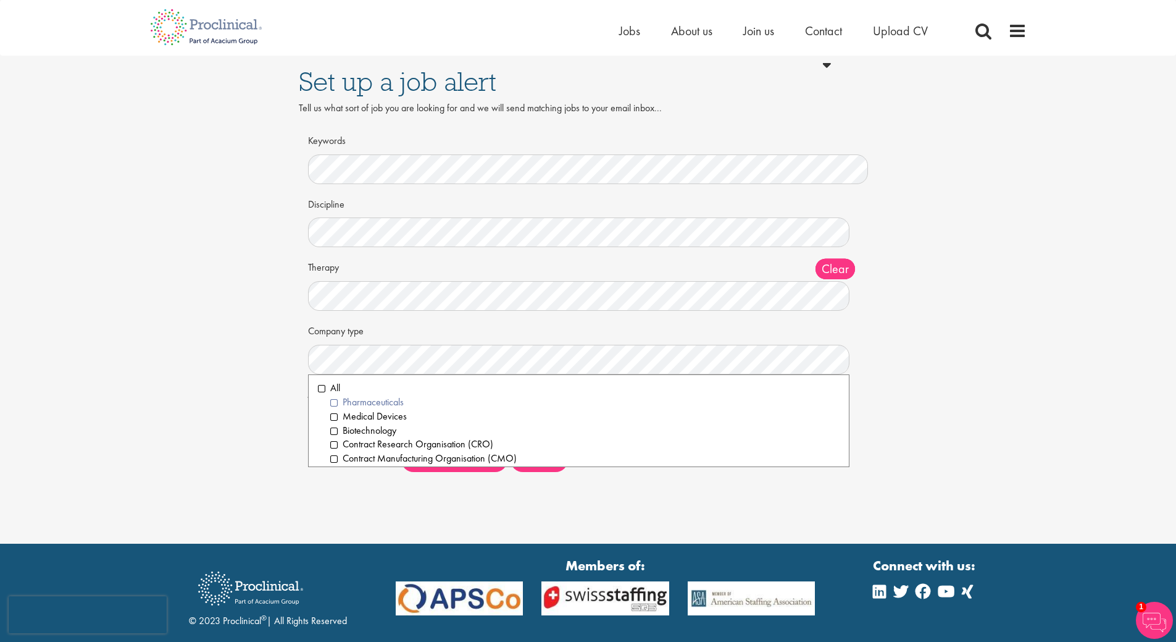
click at [335, 402] on li "Pharmaceuticals" at bounding box center [585, 402] width 510 height 14
click at [332, 419] on li "Medical Devices" at bounding box center [585, 416] width 510 height 14
click at [333, 429] on li "Biotechnology" at bounding box center [585, 431] width 510 height 14
click at [336, 443] on li "Contract Research Organisation (CRO)" at bounding box center [585, 444] width 510 height 14
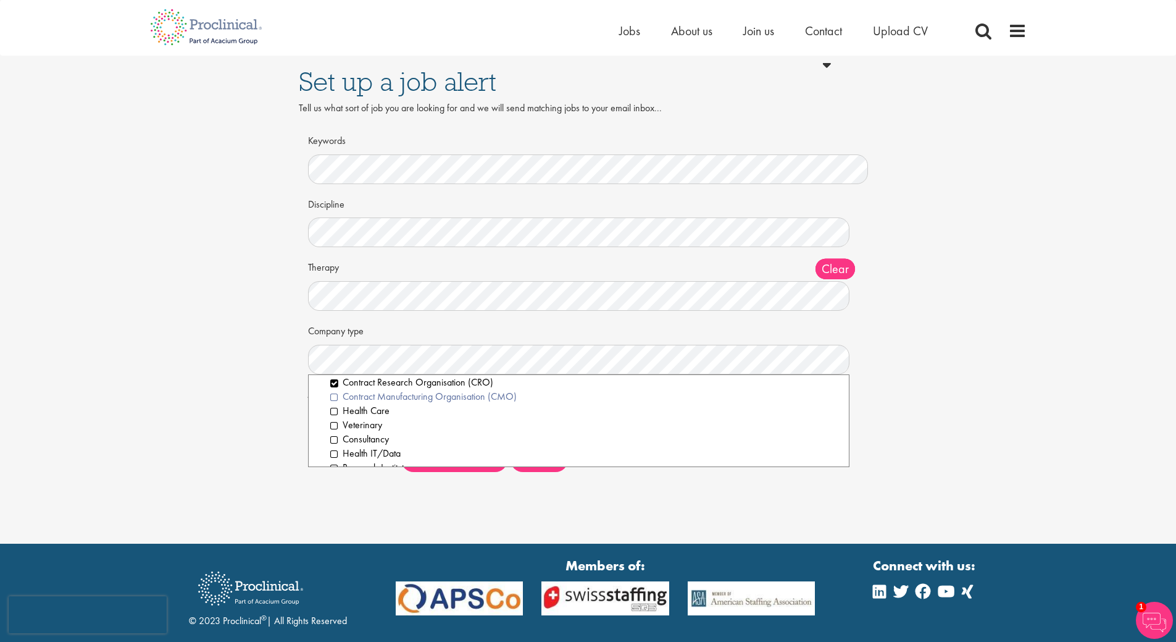
click at [330, 398] on li "Contract Manufacturing Organisation (CMO)" at bounding box center [585, 397] width 510 height 14
click at [332, 411] on li "Health Care" at bounding box center [585, 411] width 510 height 14
click at [338, 425] on li "Veterinary" at bounding box center [585, 425] width 510 height 14
click at [333, 442] on li "Food Production" at bounding box center [585, 448] width 510 height 14
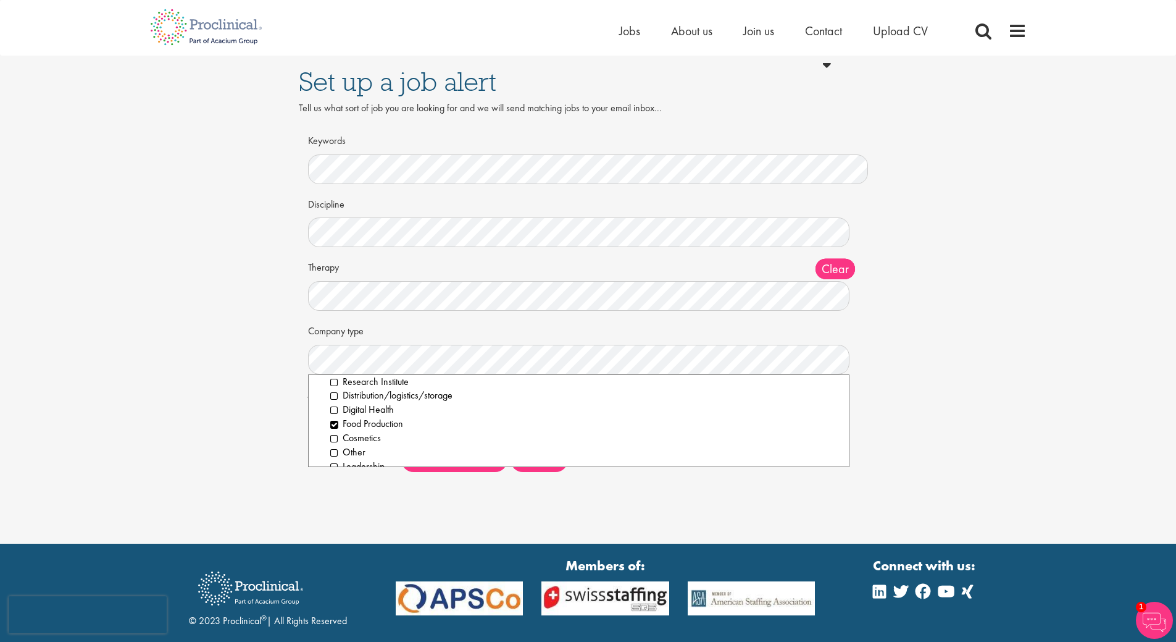
scroll to position [161, 0]
drag, startPoint x: 335, startPoint y: 383, endPoint x: 320, endPoint y: 395, distance: 19.3
click at [334, 383] on li "Distribution/logistics/storage" at bounding box center [585, 382] width 510 height 14
click at [291, 404] on div "Set up a job alert Tell us what sort of job you are looking for and we will sen…" at bounding box center [589, 269] width 598 height 426
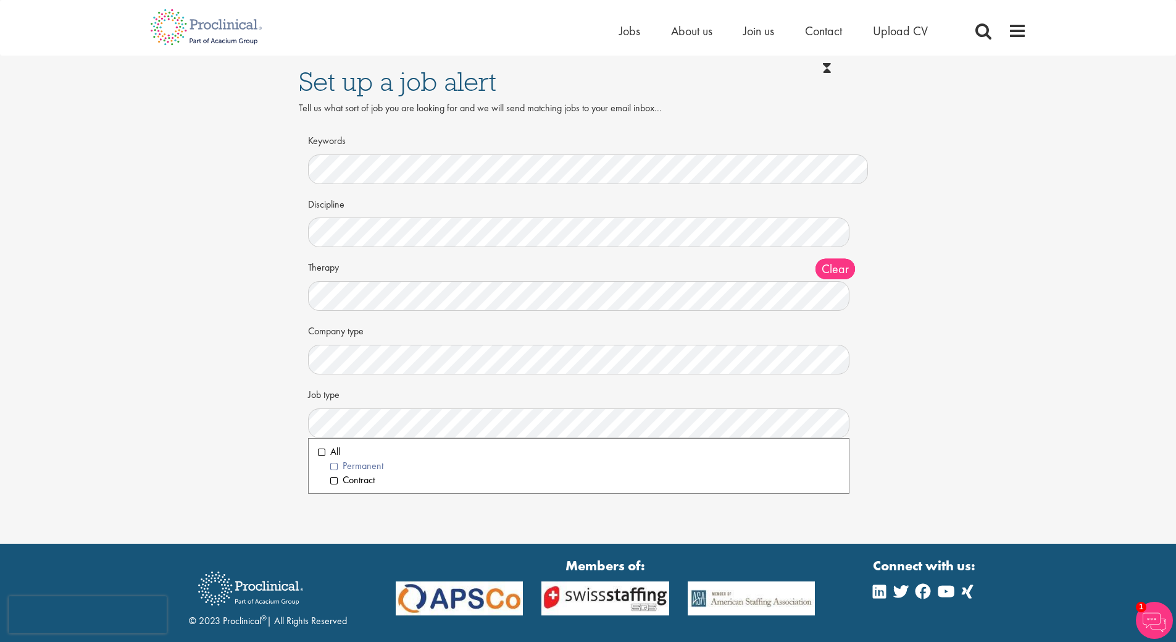
click at [334, 467] on li "Permanent" at bounding box center [585, 466] width 510 height 14
drag, startPoint x: 243, startPoint y: 432, endPoint x: 270, endPoint y: 443, distance: 29.6
click at [243, 432] on div "Set up a job alert Tell us what sort of job you are looking for and we will sen…" at bounding box center [588, 269] width 1195 height 426
click at [330, 481] on li "Contract" at bounding box center [585, 480] width 510 height 14
drag, startPoint x: 350, startPoint y: 504, endPoint x: 381, endPoint y: 499, distance: 31.4
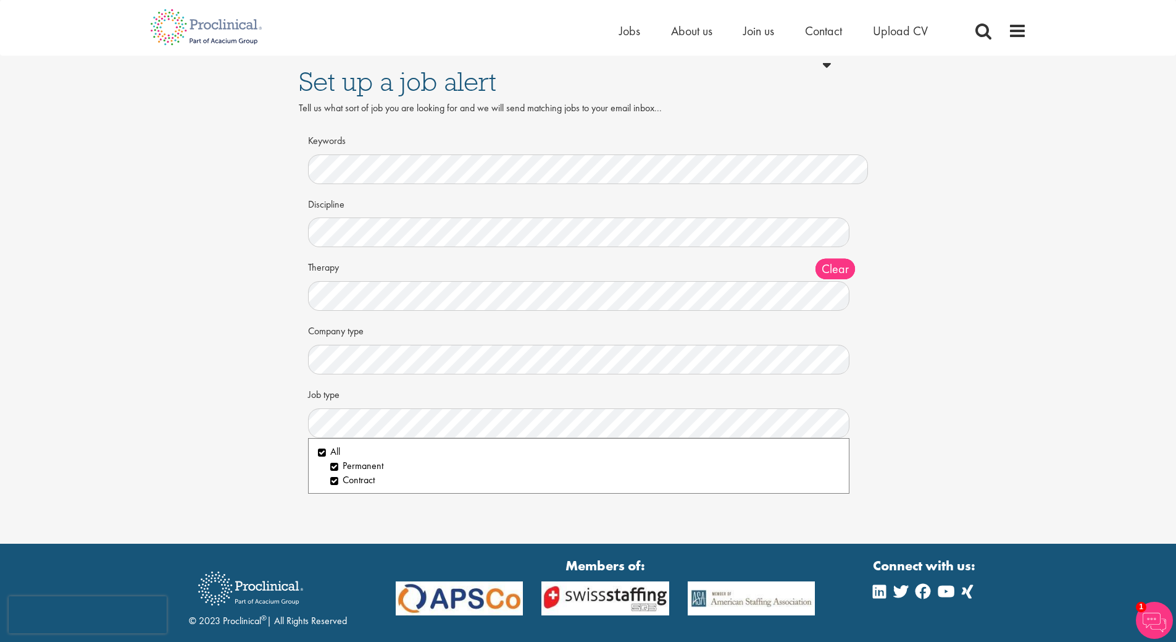
click at [349, 504] on div "Set up a job alert Tell us what sort of job you are looking for and we will sen…" at bounding box center [588, 271] width 1176 height 543
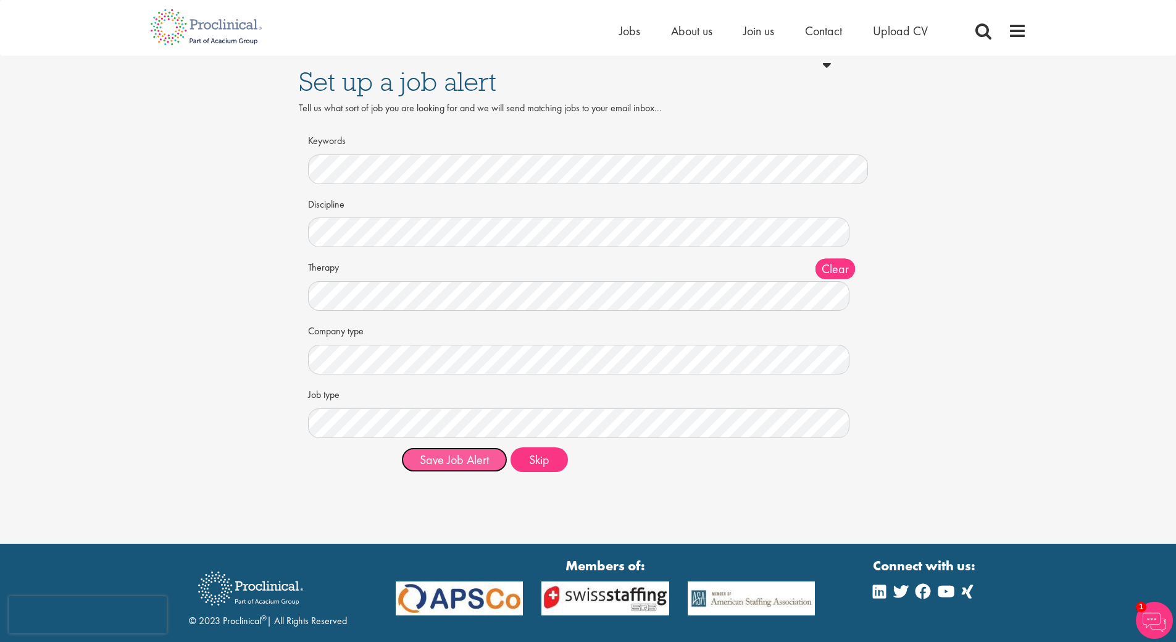
click at [437, 455] on button "Save Job Alert" at bounding box center [454, 459] width 106 height 25
